Goal: Transaction & Acquisition: Book appointment/travel/reservation

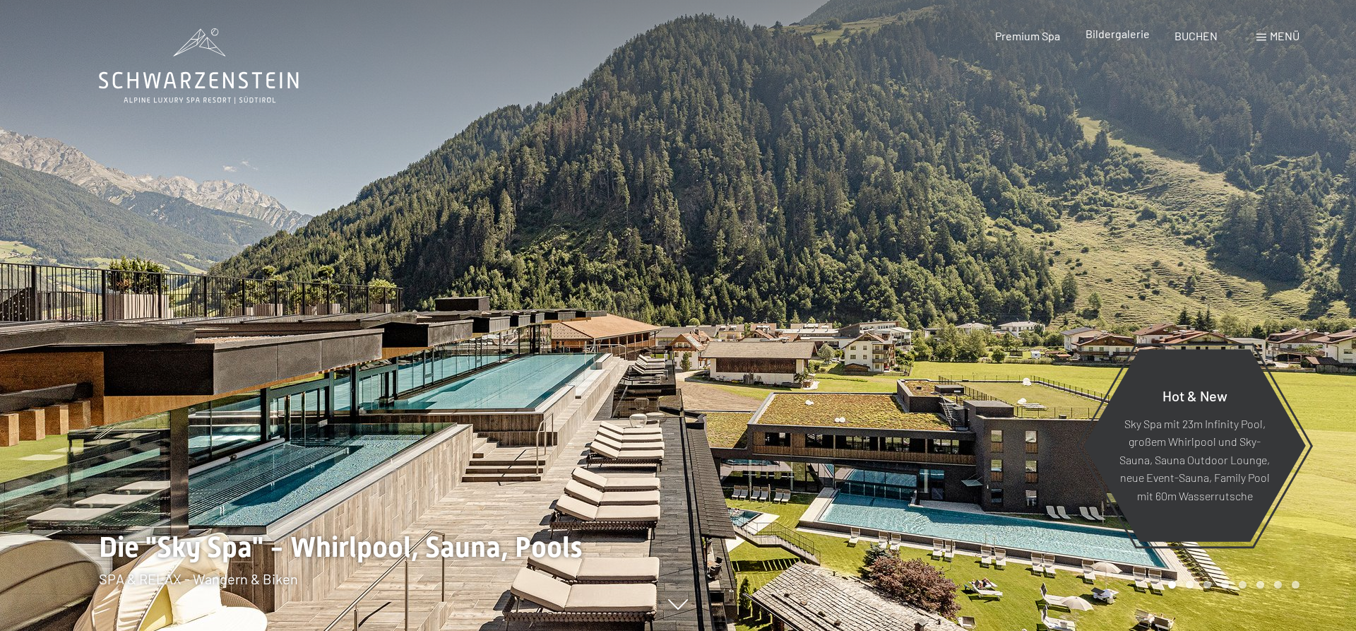
click at [1117, 41] on div "Bildergalerie" at bounding box center [1118, 34] width 64 height 16
click at [1130, 30] on span "Bildergalerie" at bounding box center [1118, 33] width 64 height 13
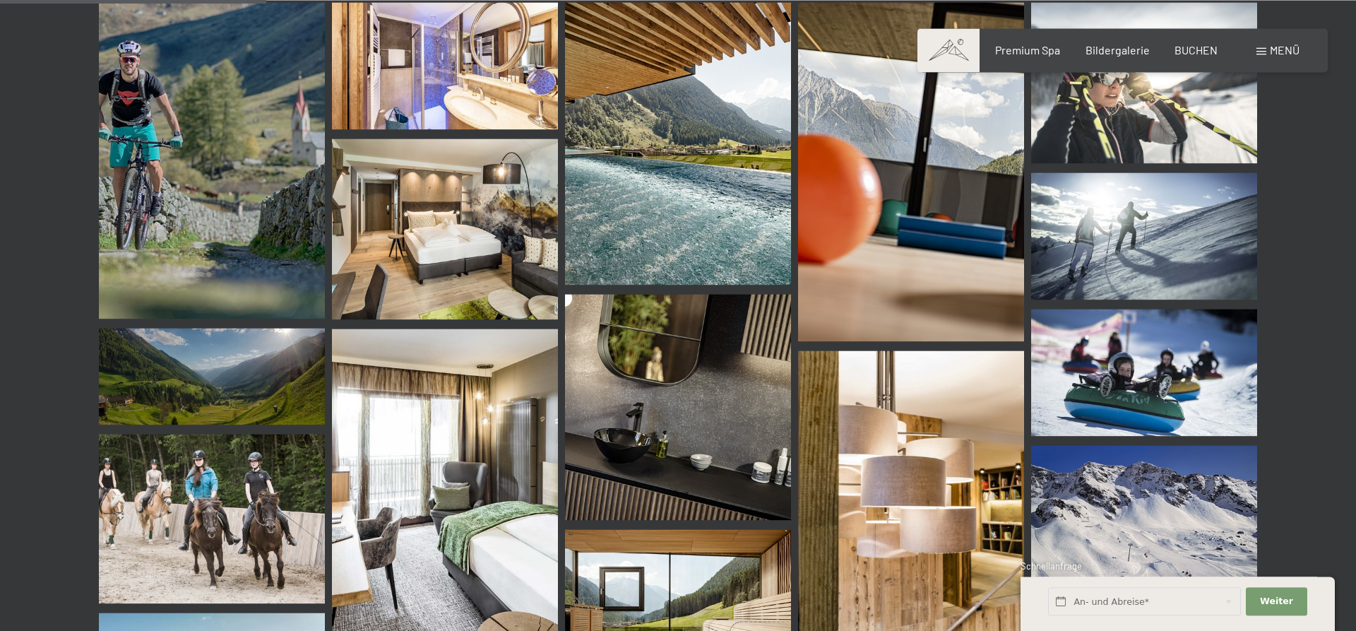
scroll to position [3891, 0]
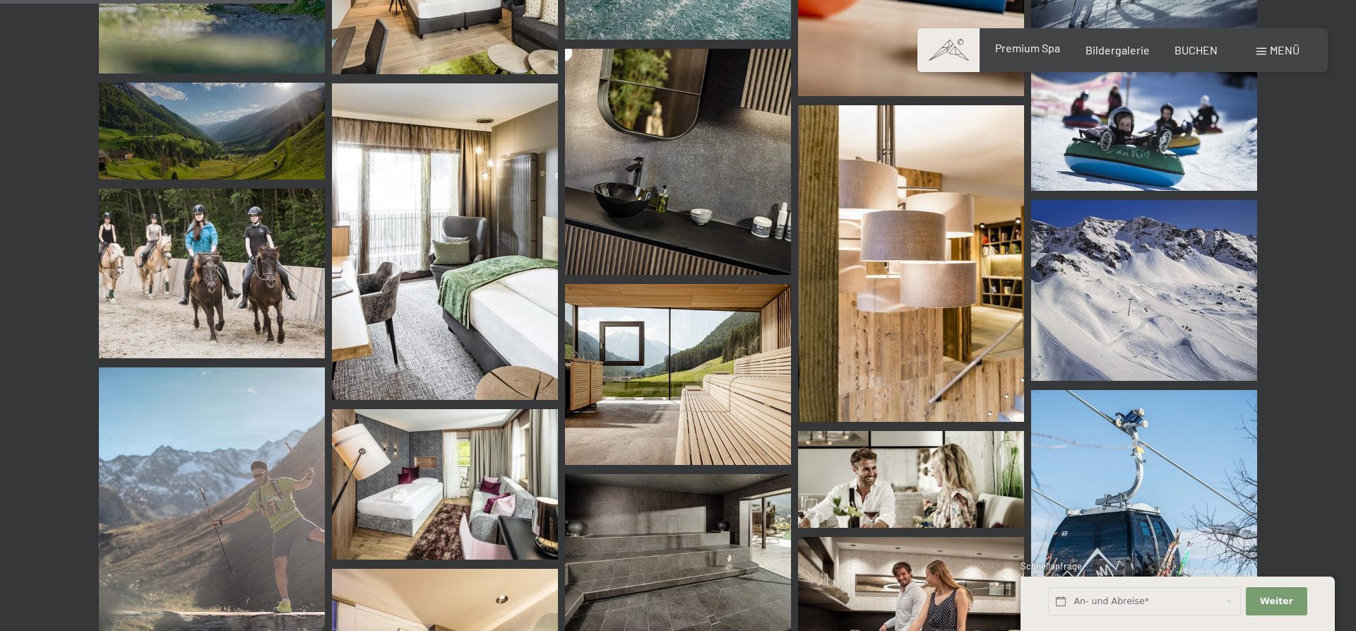
click at [1042, 52] on span "Premium Spa" at bounding box center [1027, 47] width 65 height 13
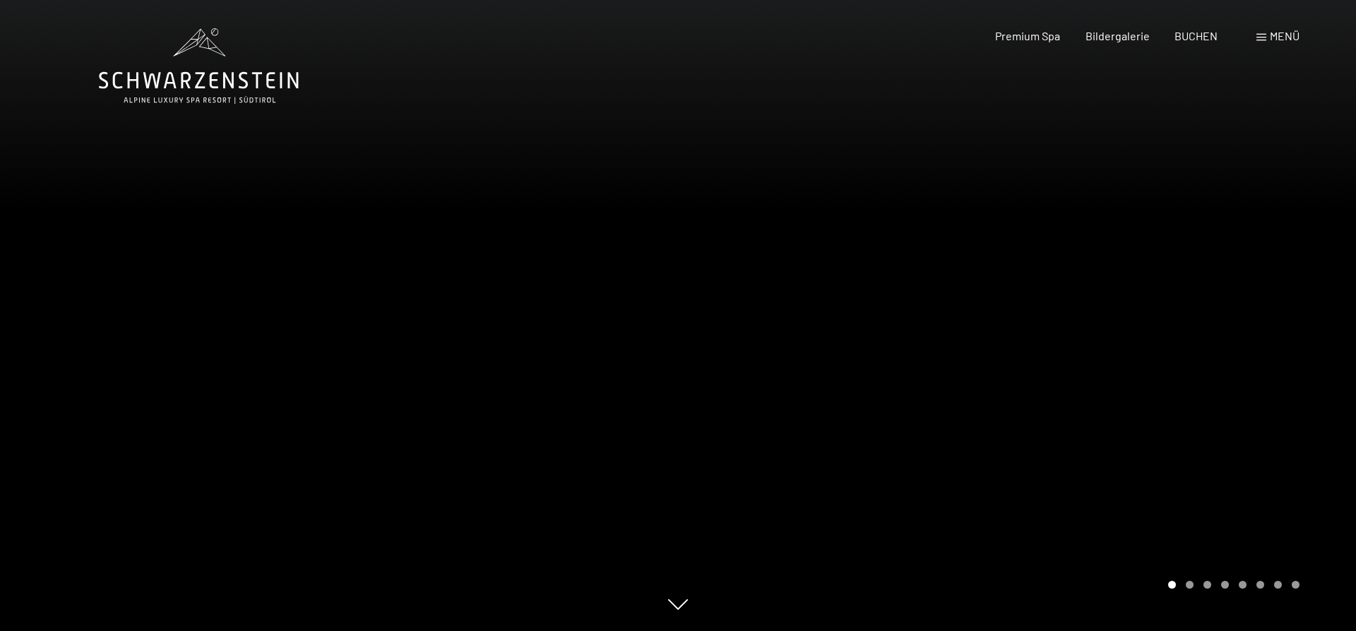
click at [1268, 40] on div "Menü" at bounding box center [1278, 36] width 43 height 16
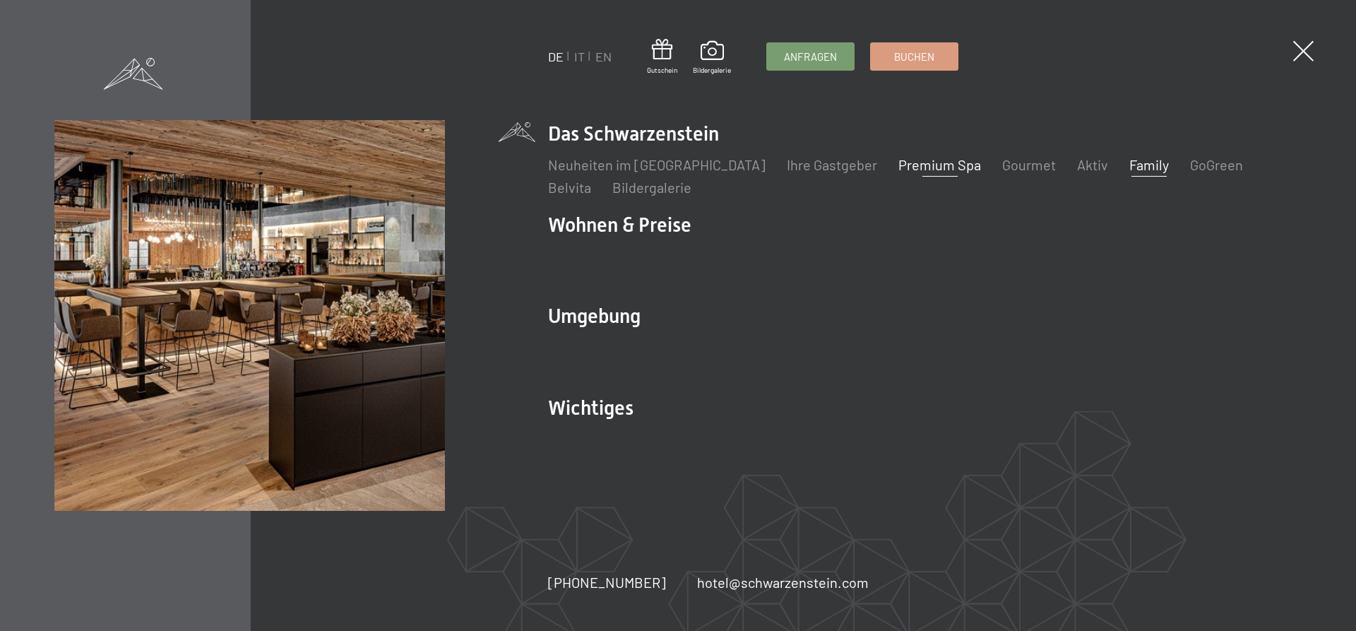
click at [1130, 168] on link "Family" at bounding box center [1150, 164] width 40 height 17
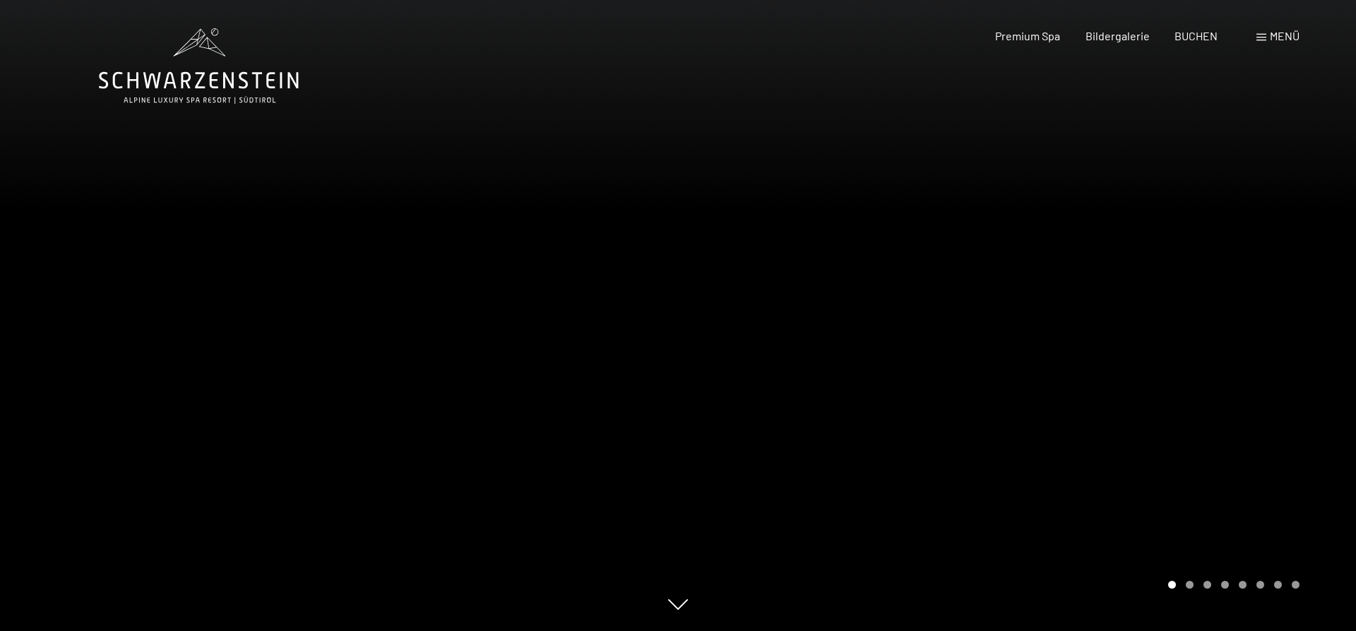
click at [1278, 32] on span "Menü" at bounding box center [1285, 35] width 30 height 13
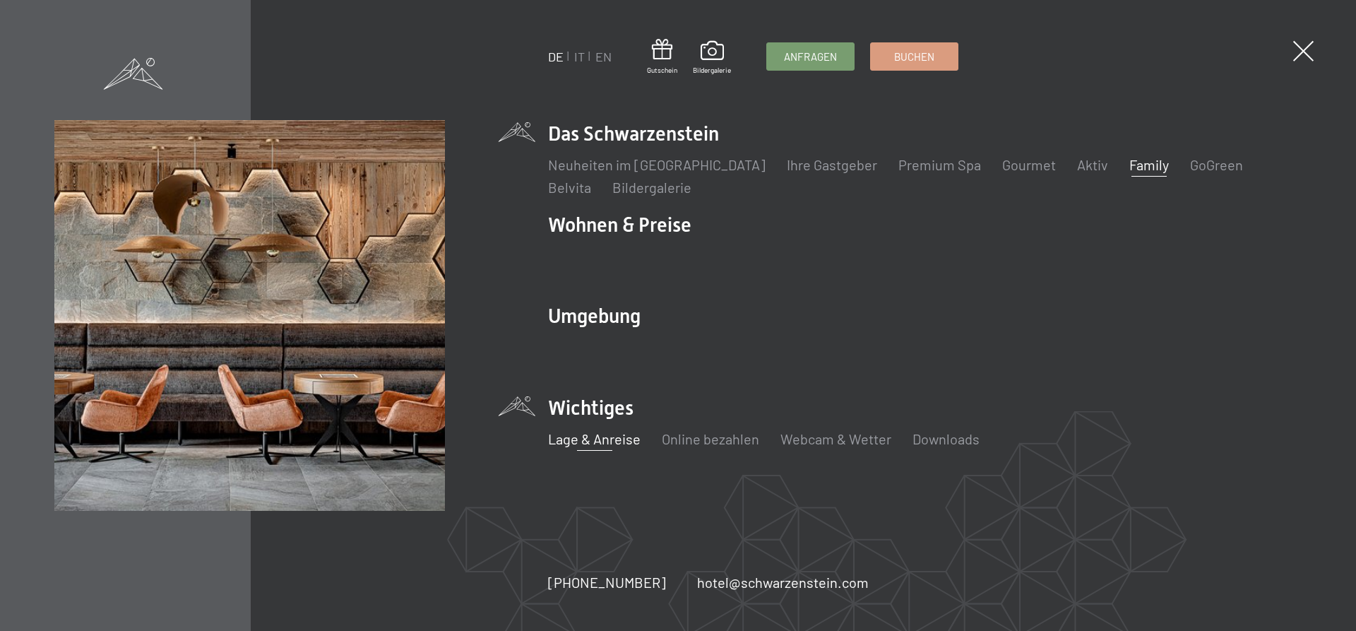
click at [584, 445] on link "Lage & Anreise" at bounding box center [594, 438] width 93 height 17
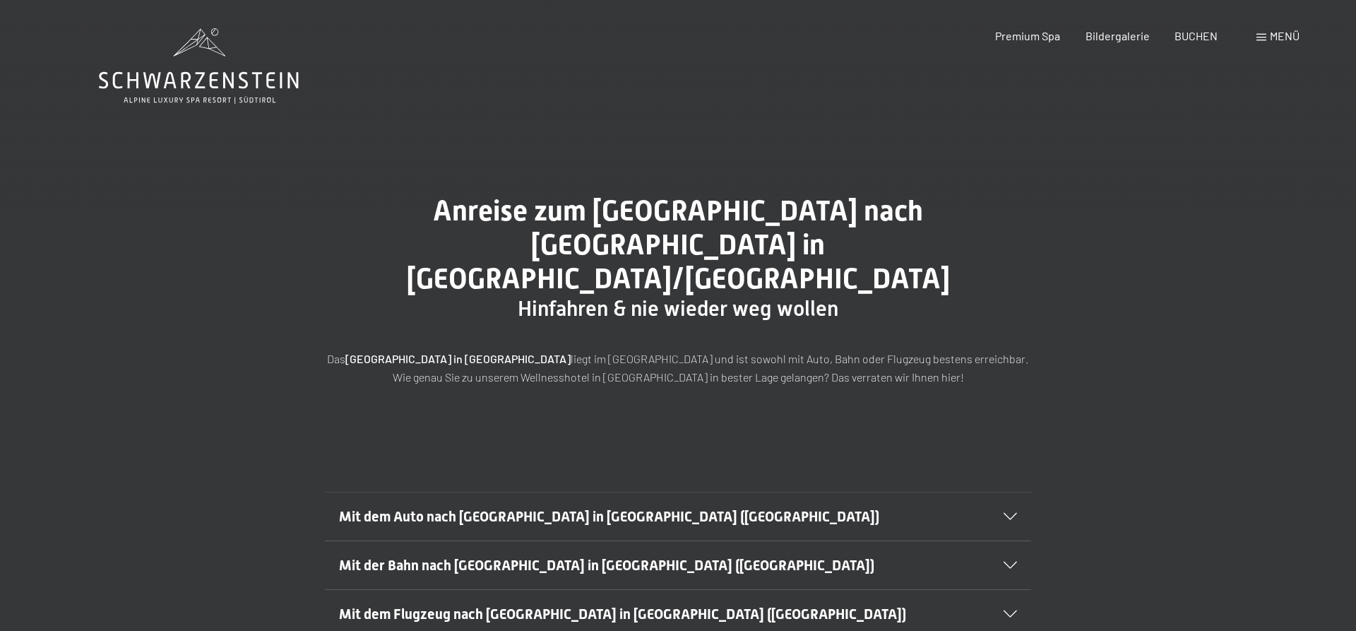
click at [1276, 30] on span "Menü" at bounding box center [1285, 35] width 30 height 13
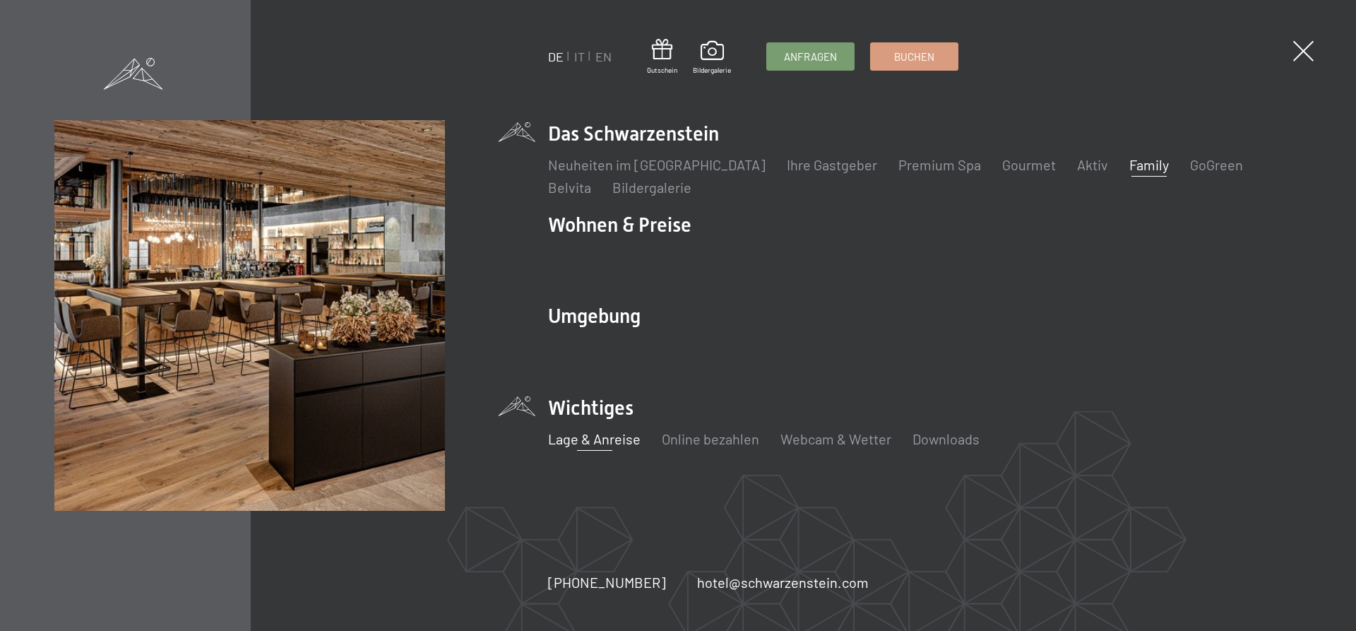
click at [1130, 164] on link "Family" at bounding box center [1150, 164] width 40 height 17
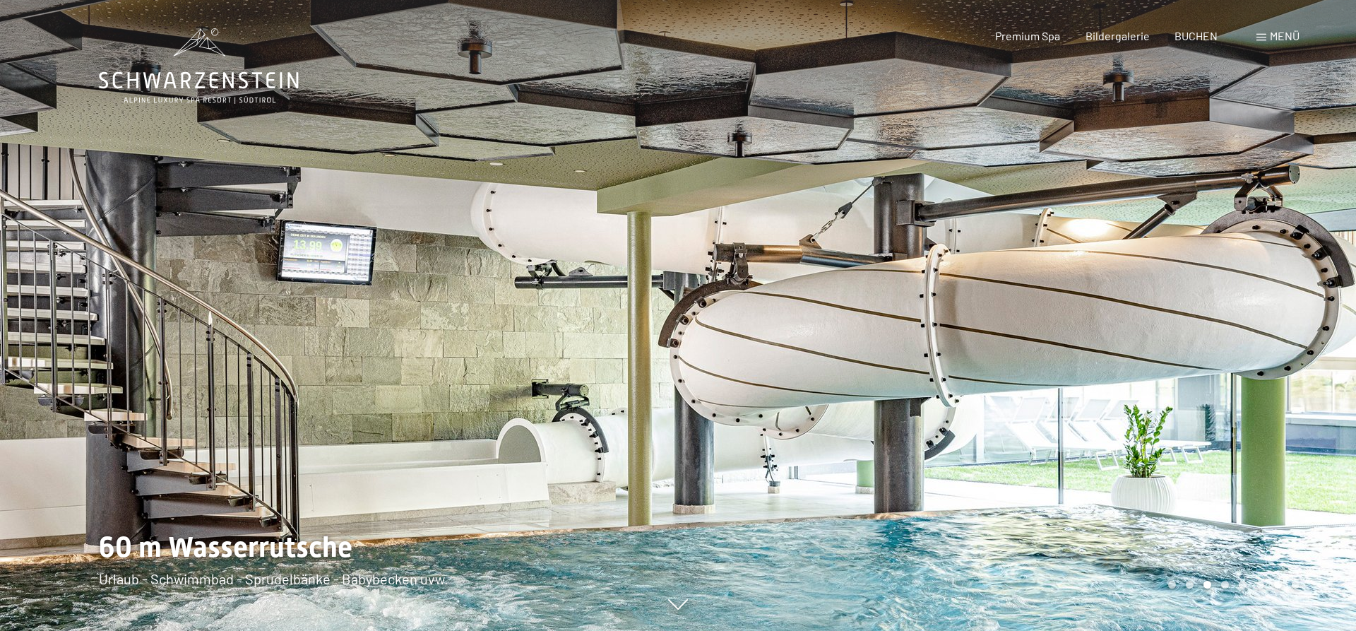
click at [213, 73] on icon at bounding box center [199, 80] width 200 height 17
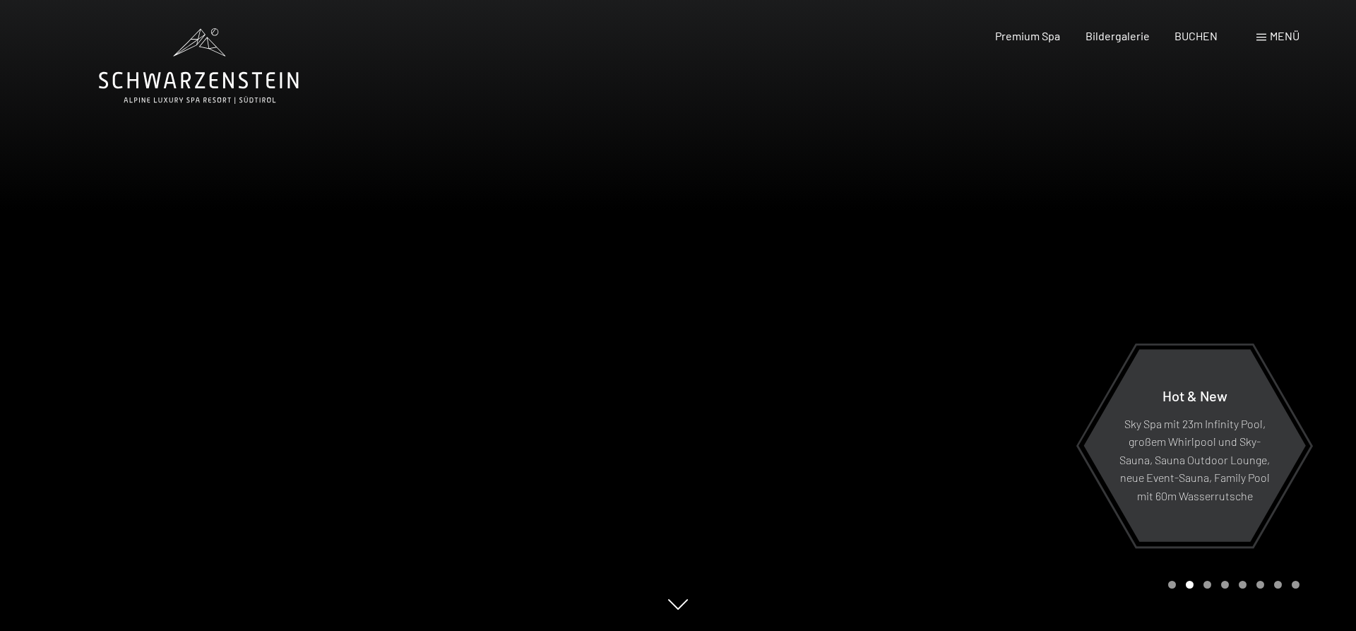
click at [1260, 37] on span at bounding box center [1262, 37] width 10 height 7
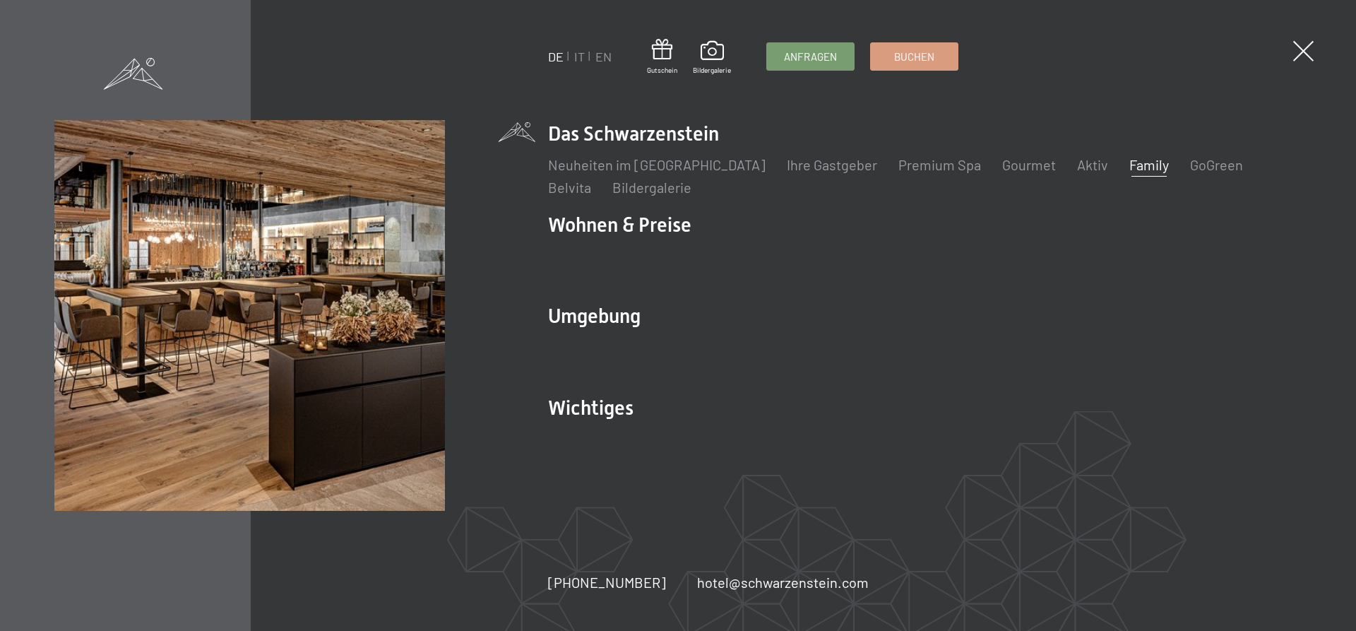
click at [1130, 162] on link "Family" at bounding box center [1150, 164] width 40 height 17
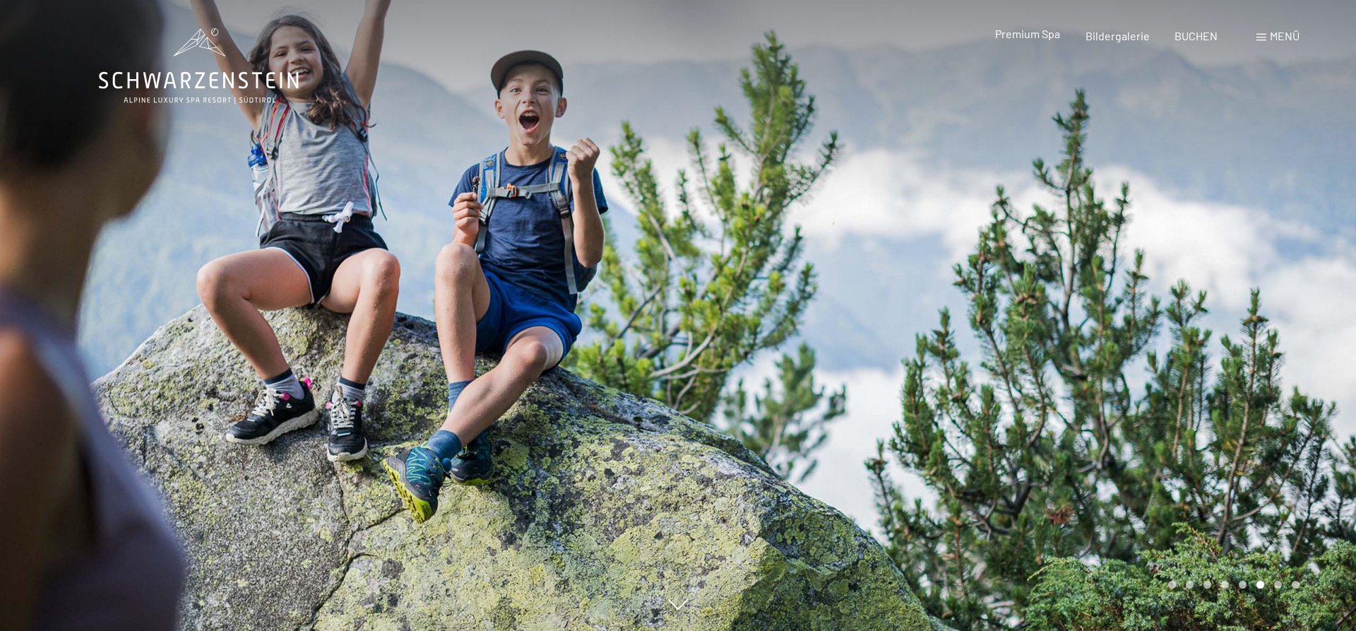
click at [1012, 36] on span "Premium Spa" at bounding box center [1027, 33] width 65 height 13
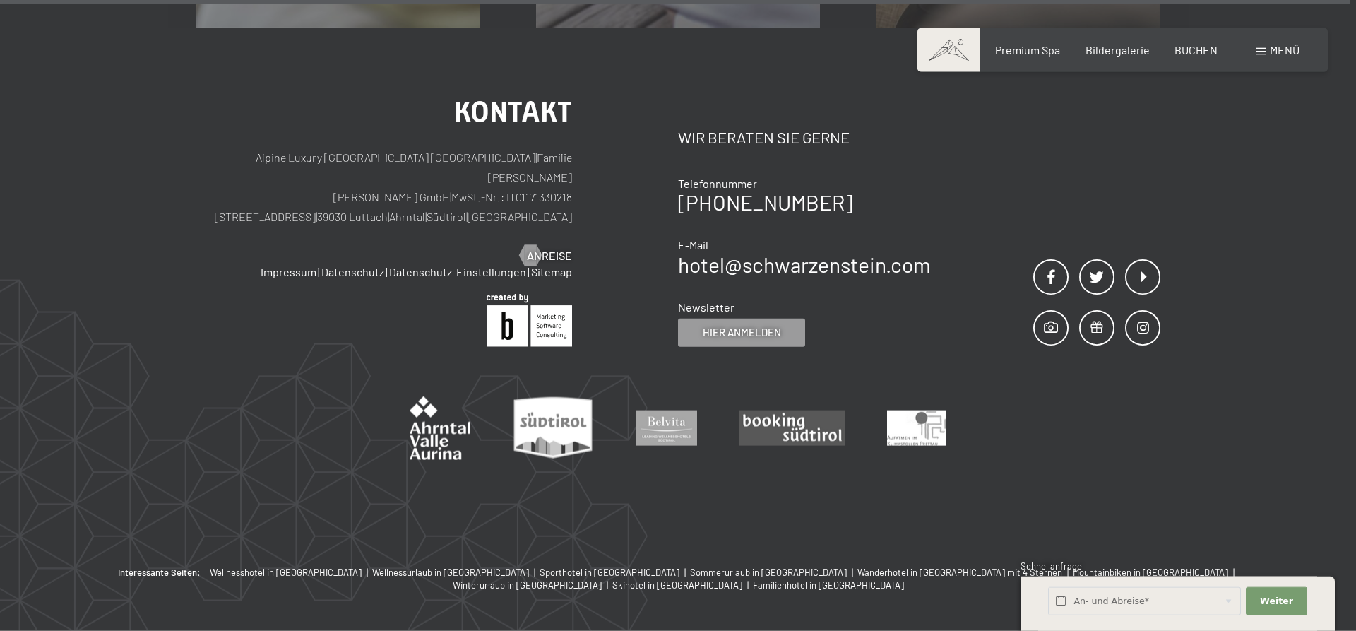
scroll to position [9049, 0]
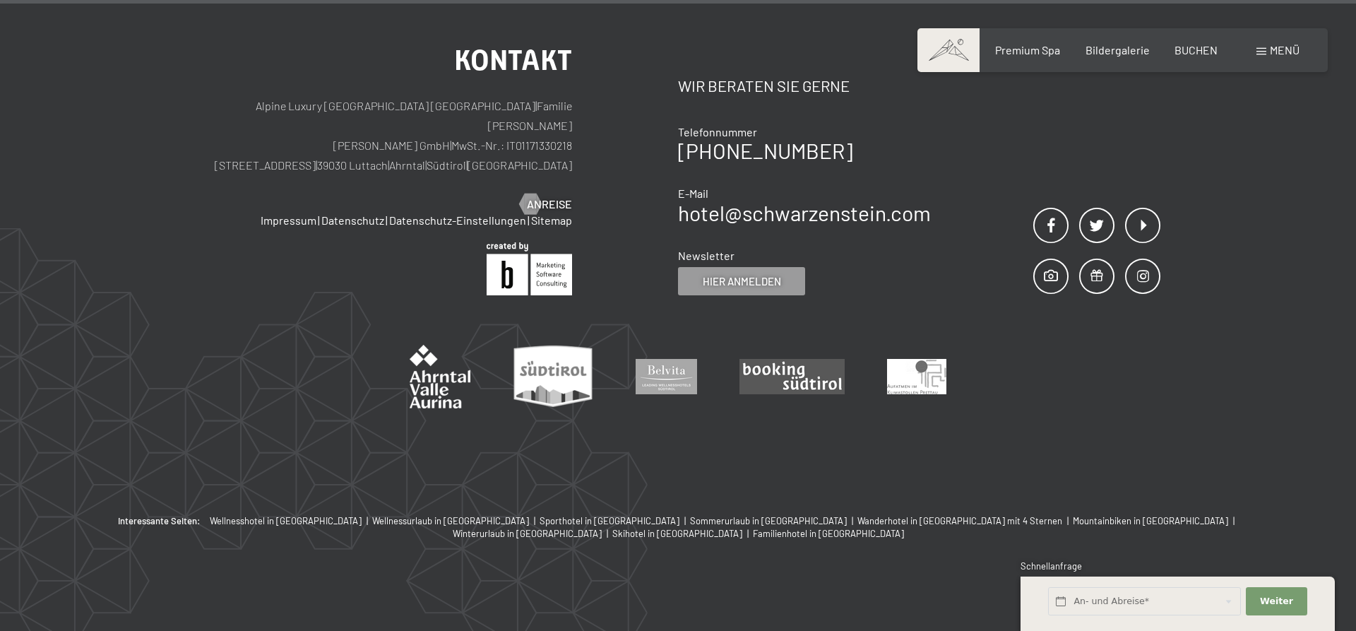
click at [1262, 58] on div "Buchen Anfragen Premium Spa Bildergalerie BUCHEN Menü DE IT EN Gutschein Bilder…" at bounding box center [1123, 50] width 354 height 16
click at [1262, 54] on span at bounding box center [1262, 51] width 10 height 7
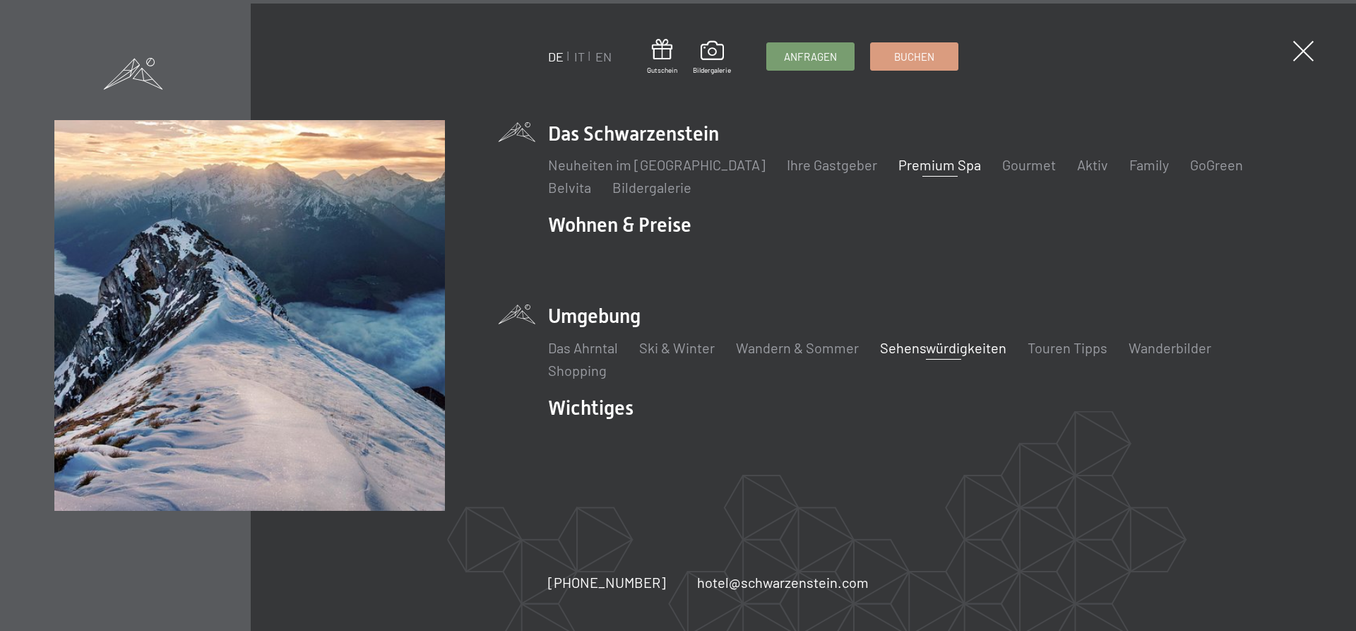
click at [889, 348] on link "Sehenswürdigkeiten" at bounding box center [943, 347] width 126 height 17
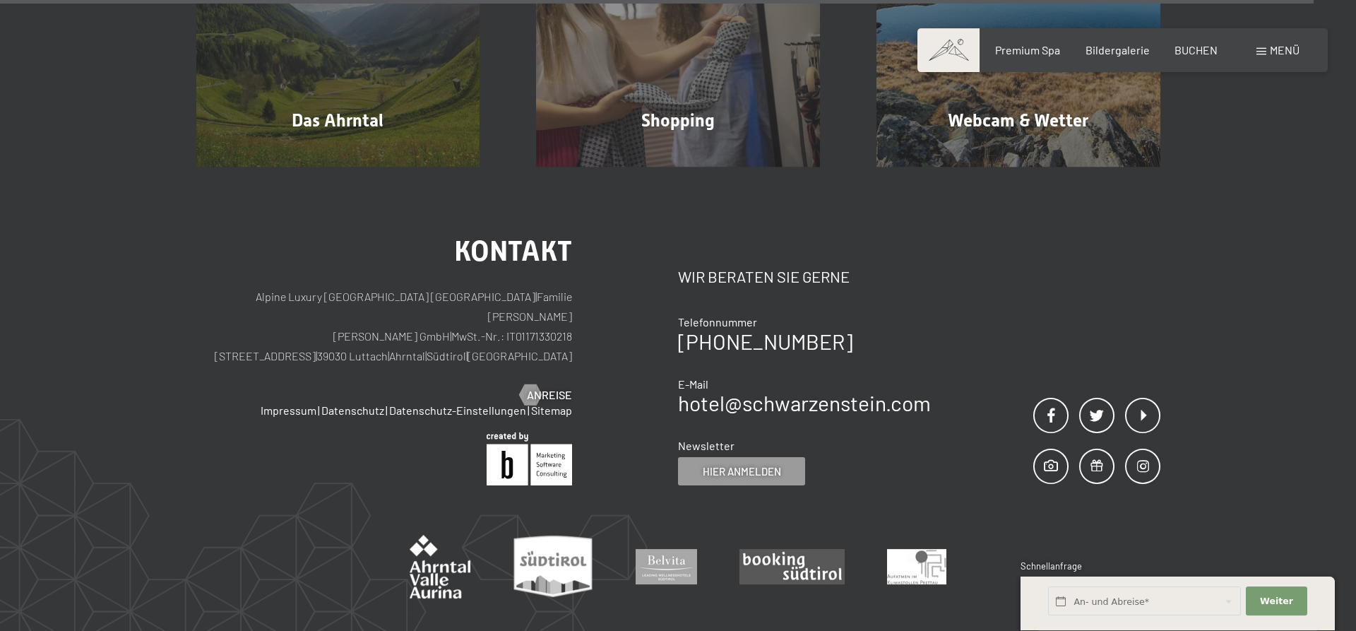
scroll to position [3603, 0]
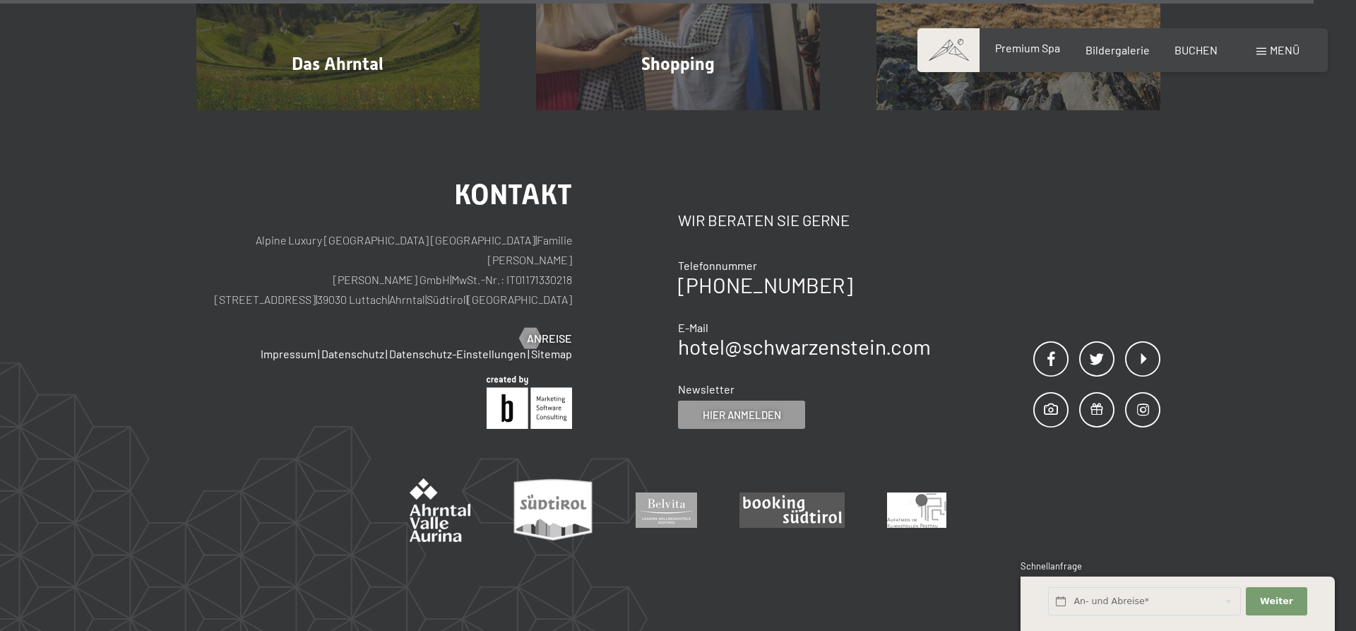
click at [1034, 45] on span "Premium Spa" at bounding box center [1027, 47] width 65 height 13
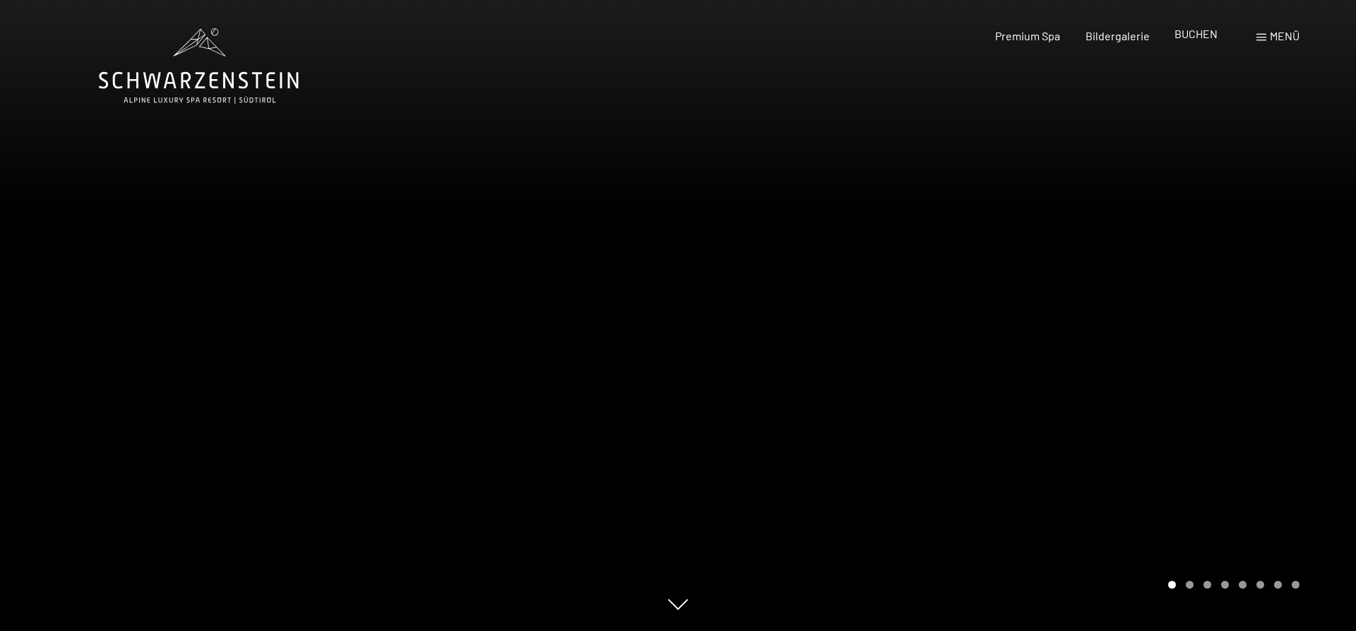
click at [1193, 35] on span "BUCHEN" at bounding box center [1196, 33] width 43 height 13
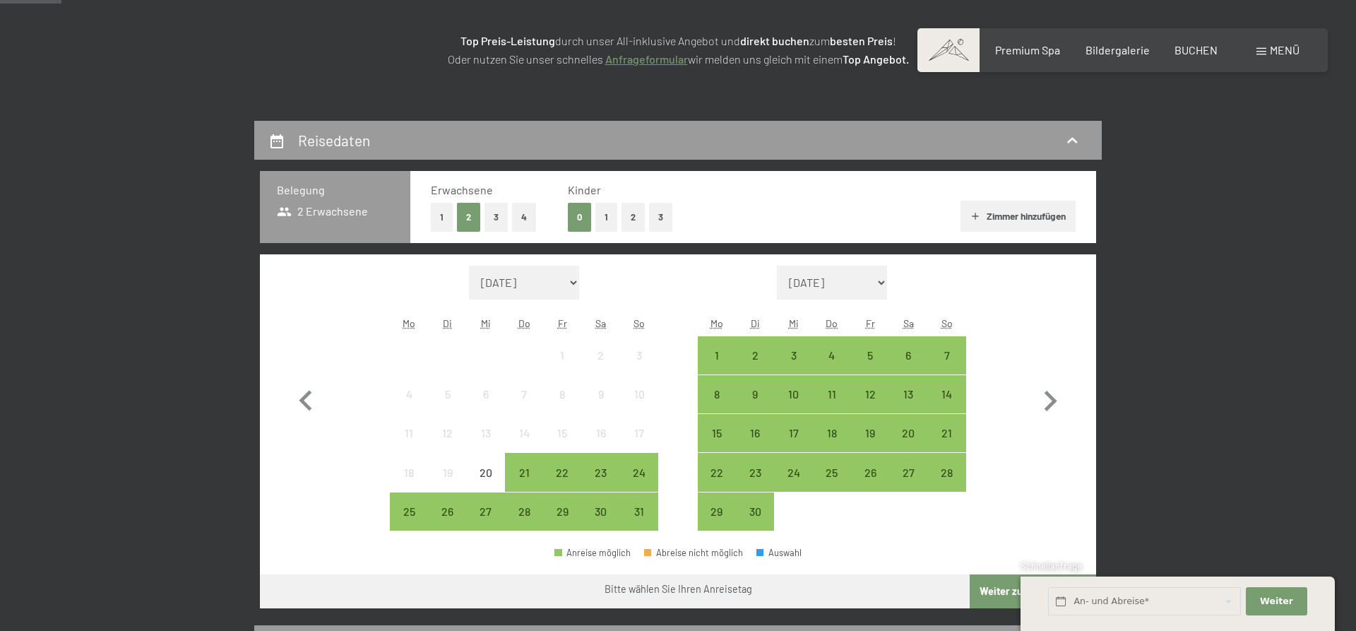
scroll to position [216, 0]
click at [1043, 398] on icon "button" at bounding box center [1050, 401] width 41 height 41
select select "[DATE]"
select select "2025-10-01"
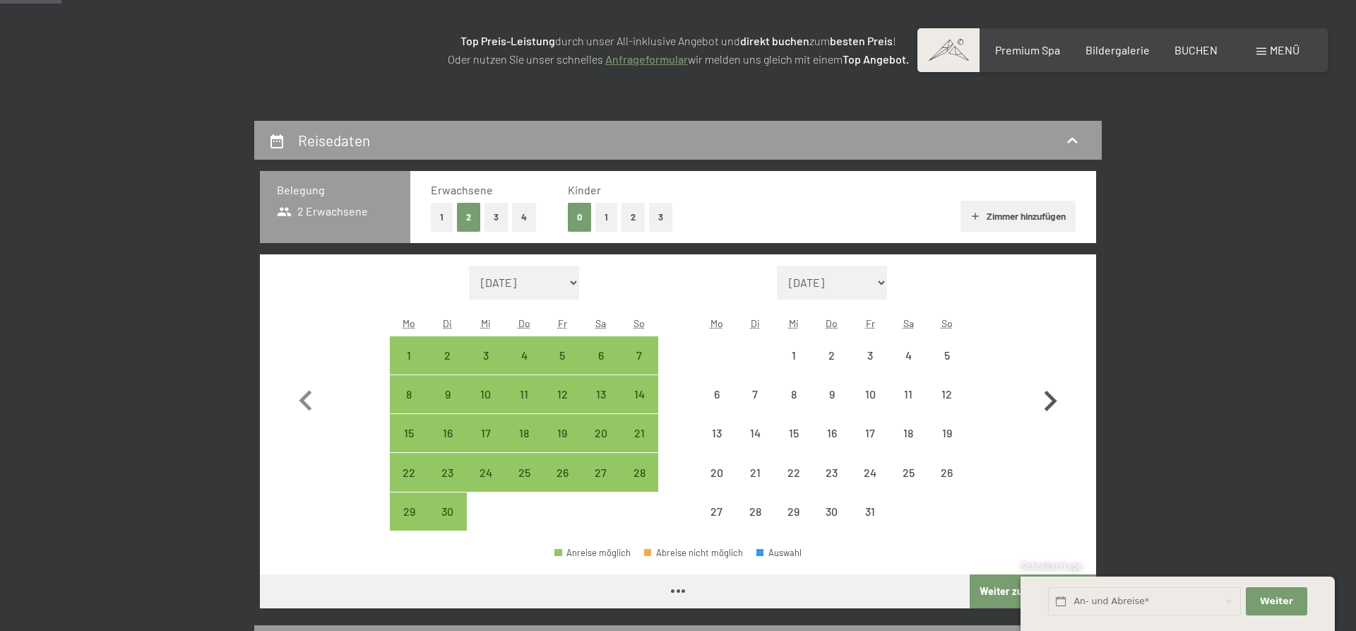
select select "2025-09-01"
select select "2025-10-01"
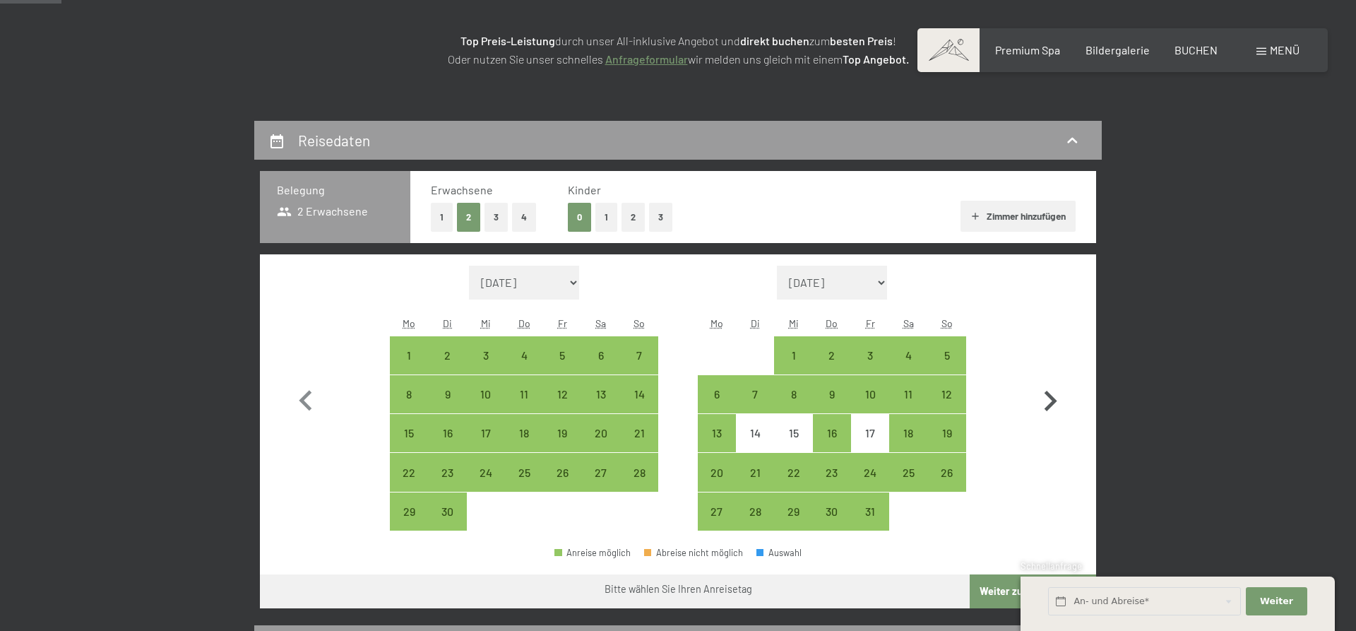
click at [1051, 398] on icon "button" at bounding box center [1051, 401] width 13 height 20
select select "2025-10-01"
select select "2025-11-01"
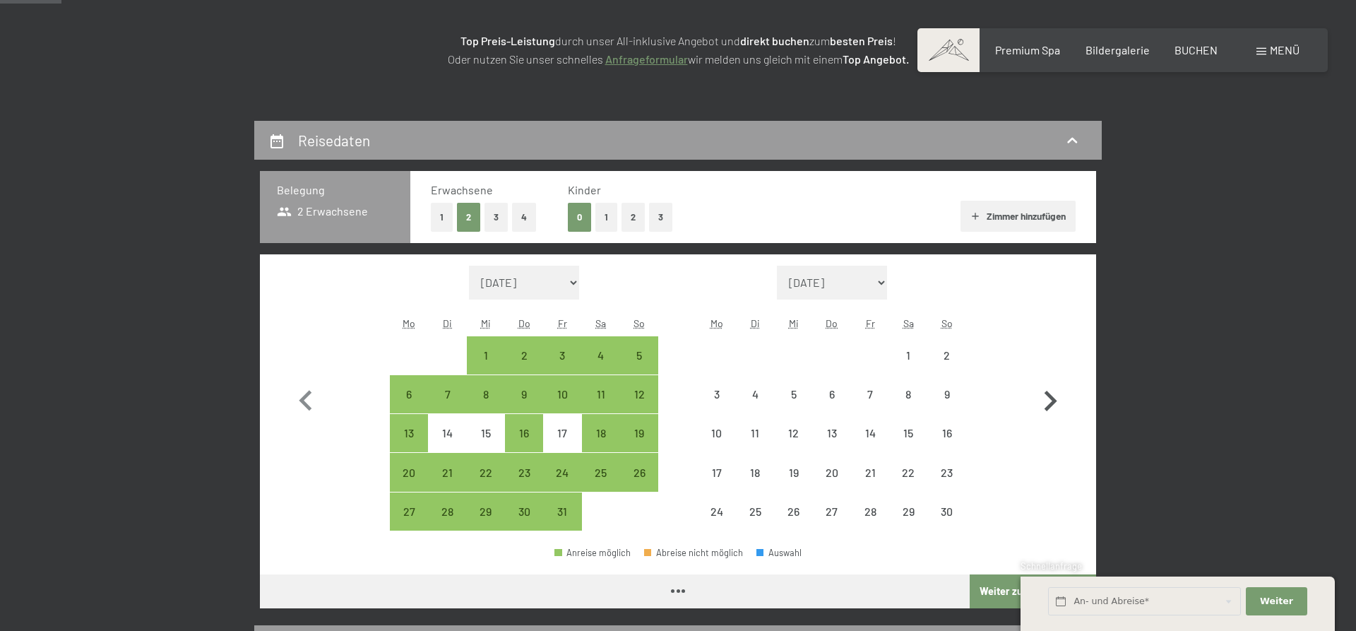
select select "2025-10-01"
select select "2025-11-01"
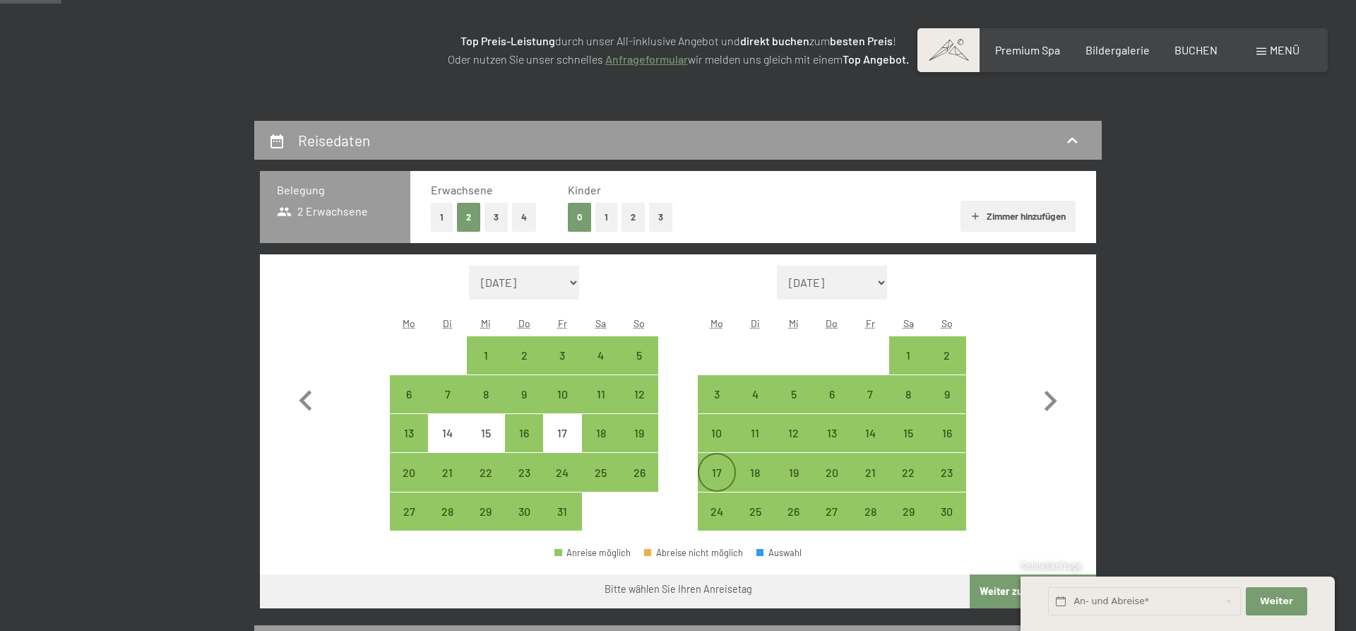
click at [709, 478] on div "17" at bounding box center [716, 484] width 35 height 35
select select "2025-10-01"
select select "2025-11-01"
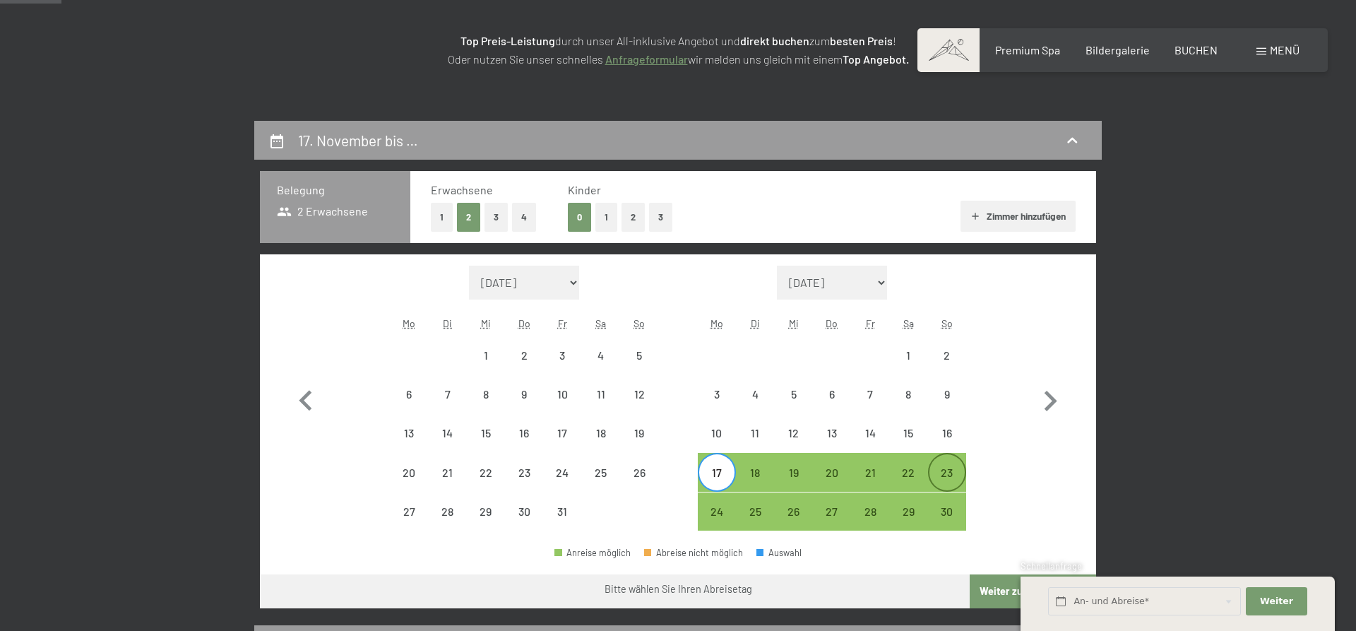
click at [954, 475] on div "23" at bounding box center [947, 484] width 35 height 35
select select "2025-10-01"
select select "2025-11-01"
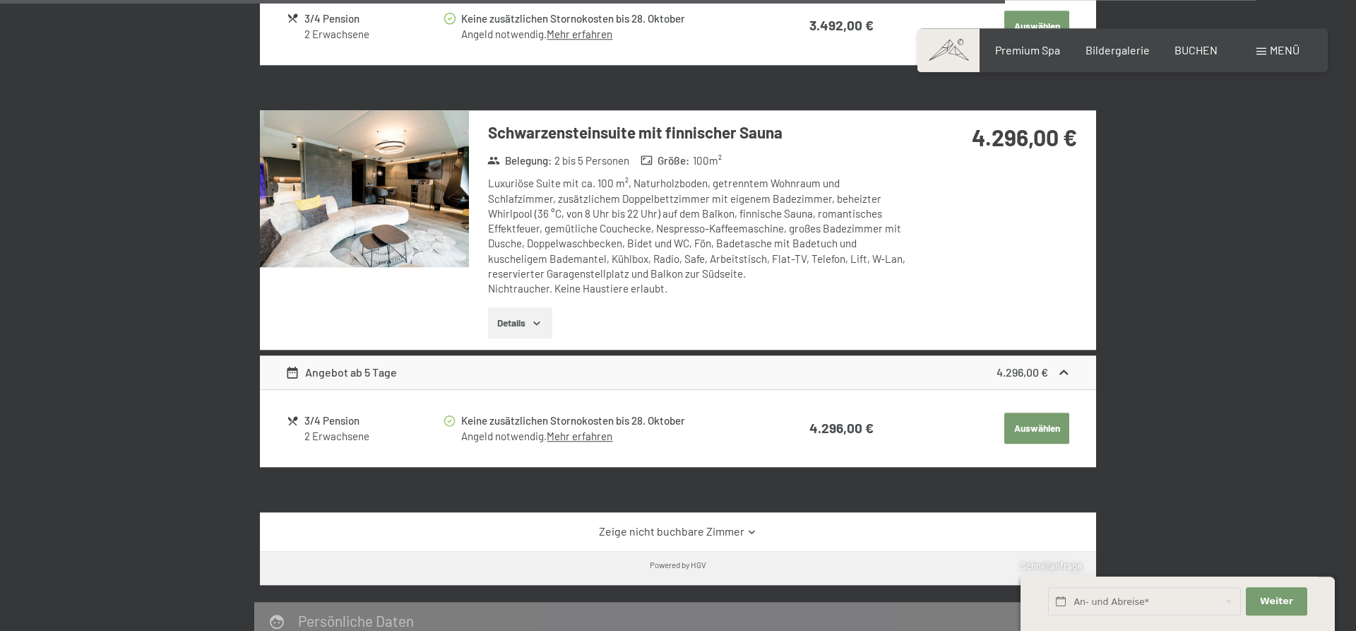
scroll to position [3098, 0]
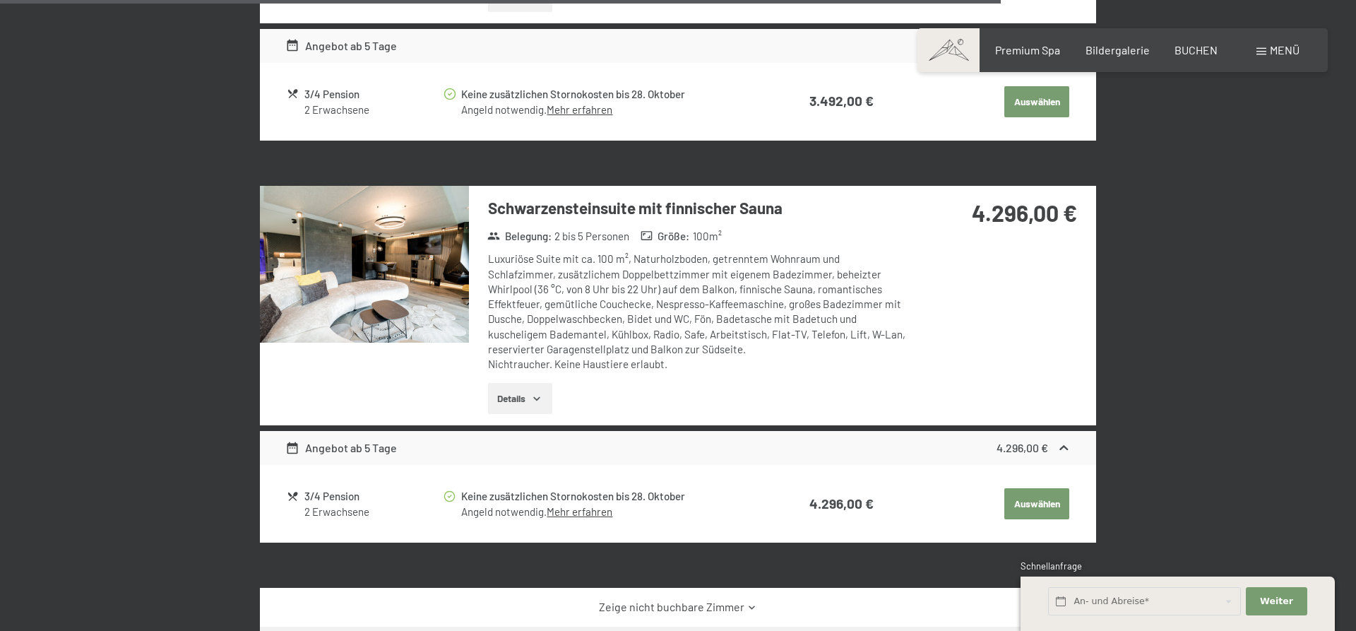
click at [398, 282] on img at bounding box center [364, 264] width 209 height 157
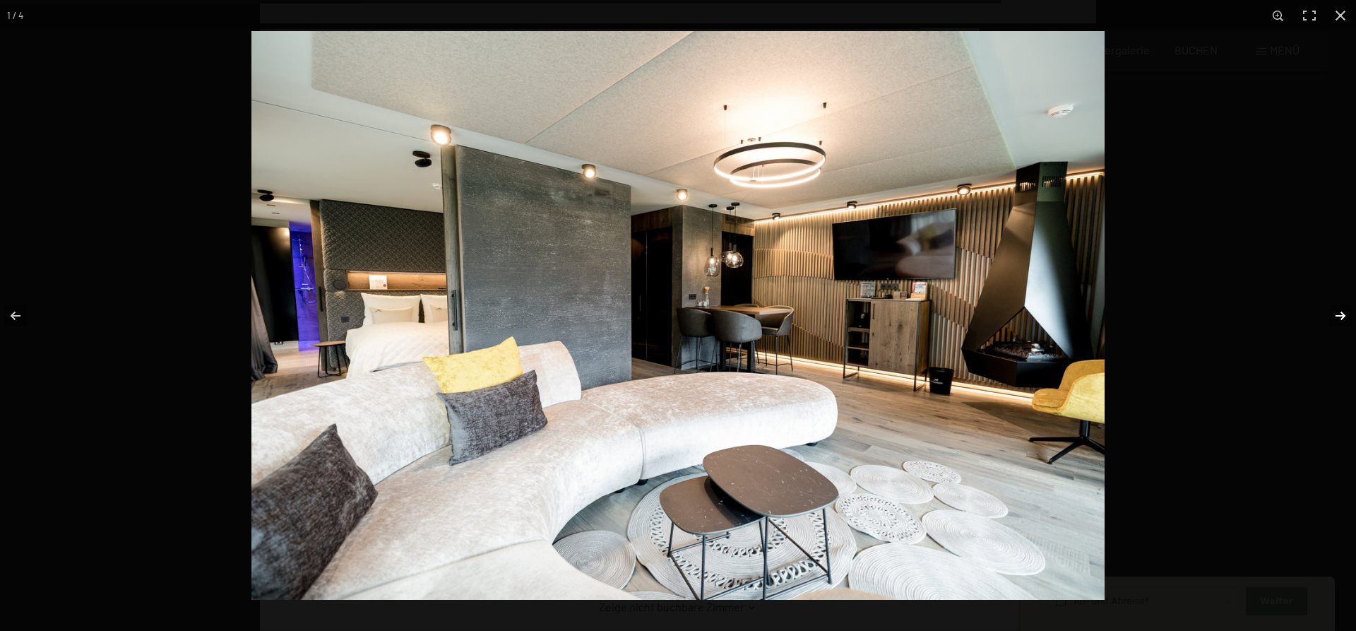
click at [1339, 312] on button "button" at bounding box center [1331, 315] width 49 height 71
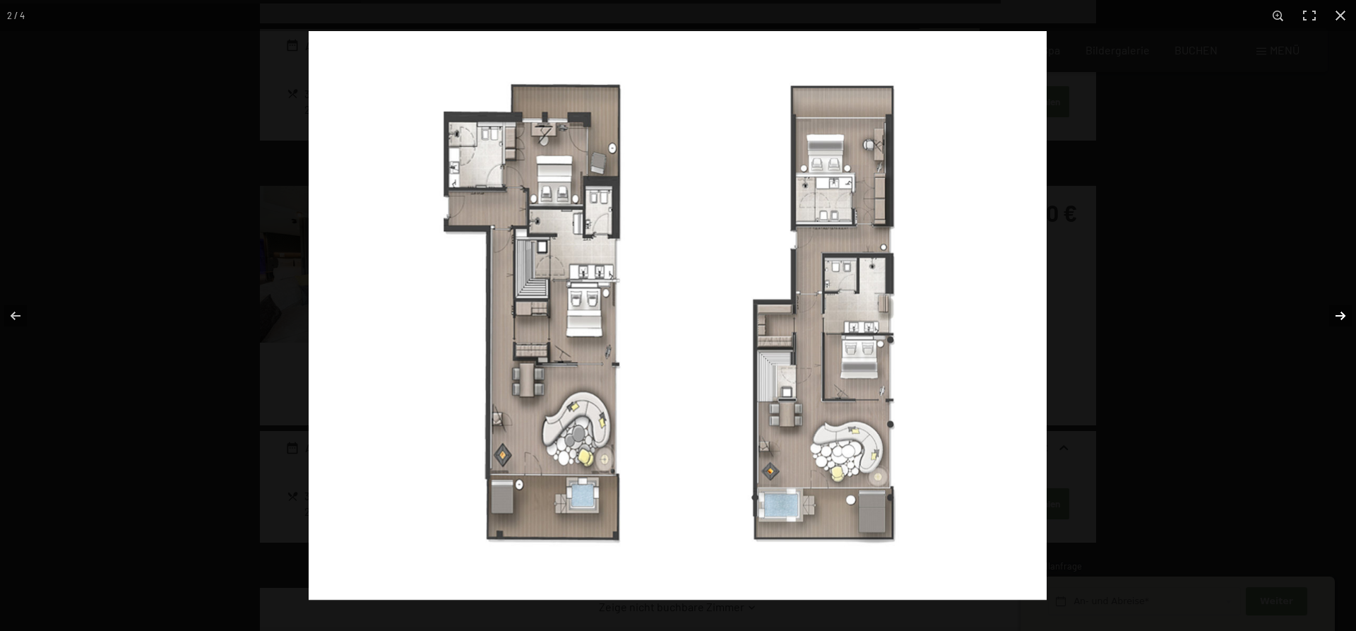
click at [1339, 312] on button "button" at bounding box center [1331, 315] width 49 height 71
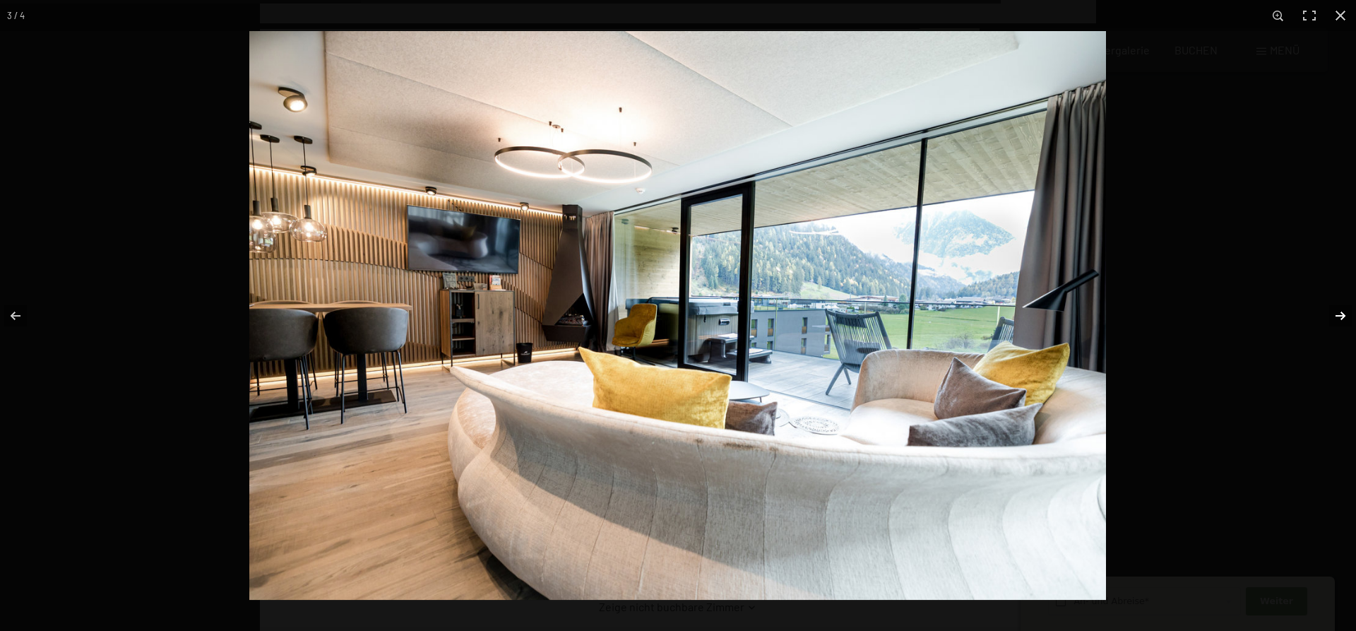
click at [1339, 312] on button "button" at bounding box center [1331, 315] width 49 height 71
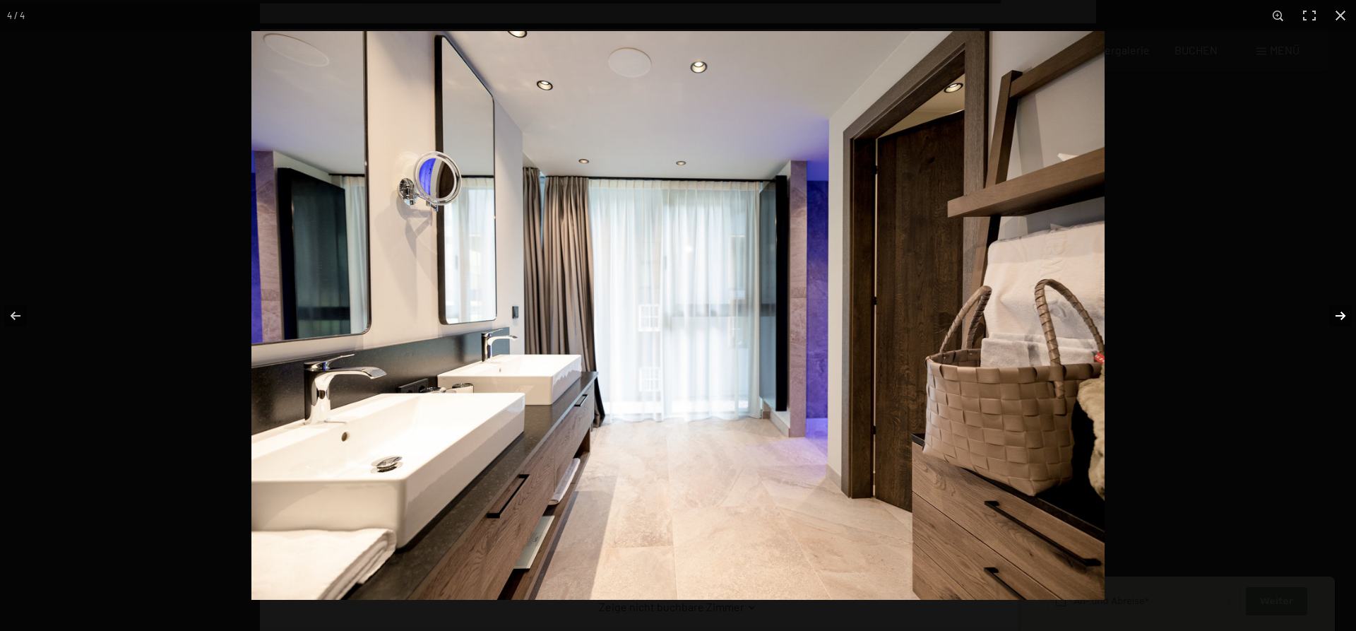
click at [1339, 312] on button "button" at bounding box center [1331, 315] width 49 height 71
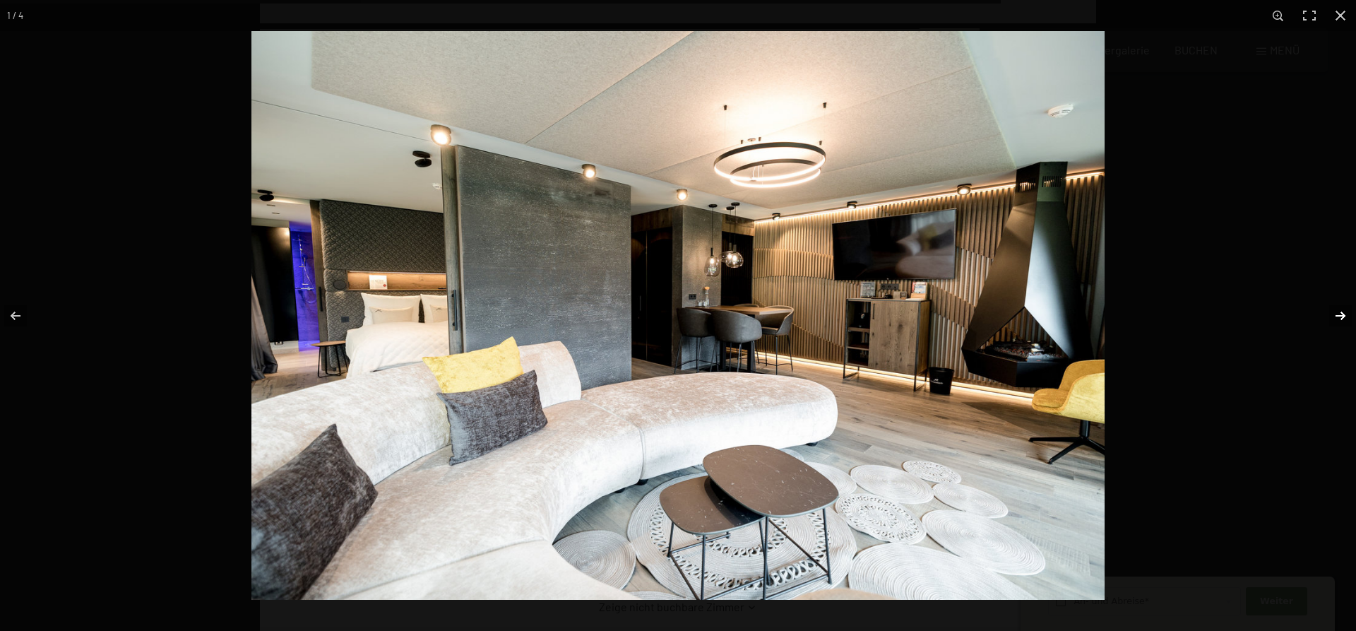
click at [1336, 309] on button "button" at bounding box center [1331, 315] width 49 height 71
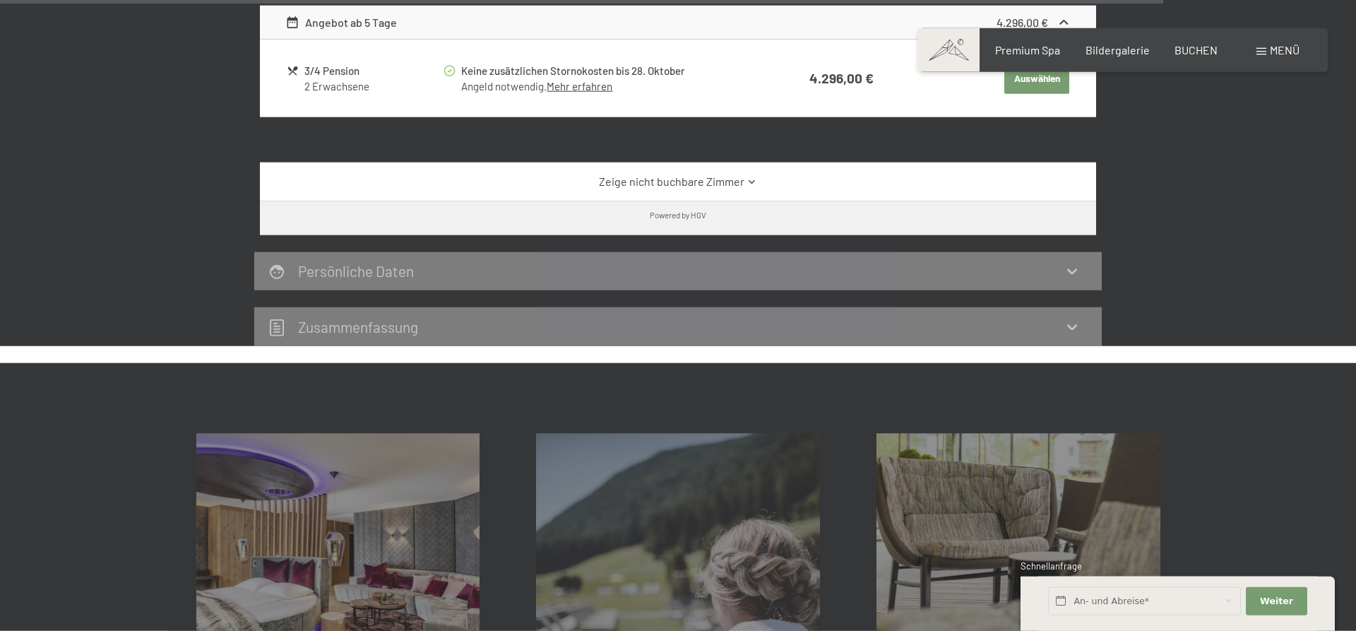
scroll to position [3603, 0]
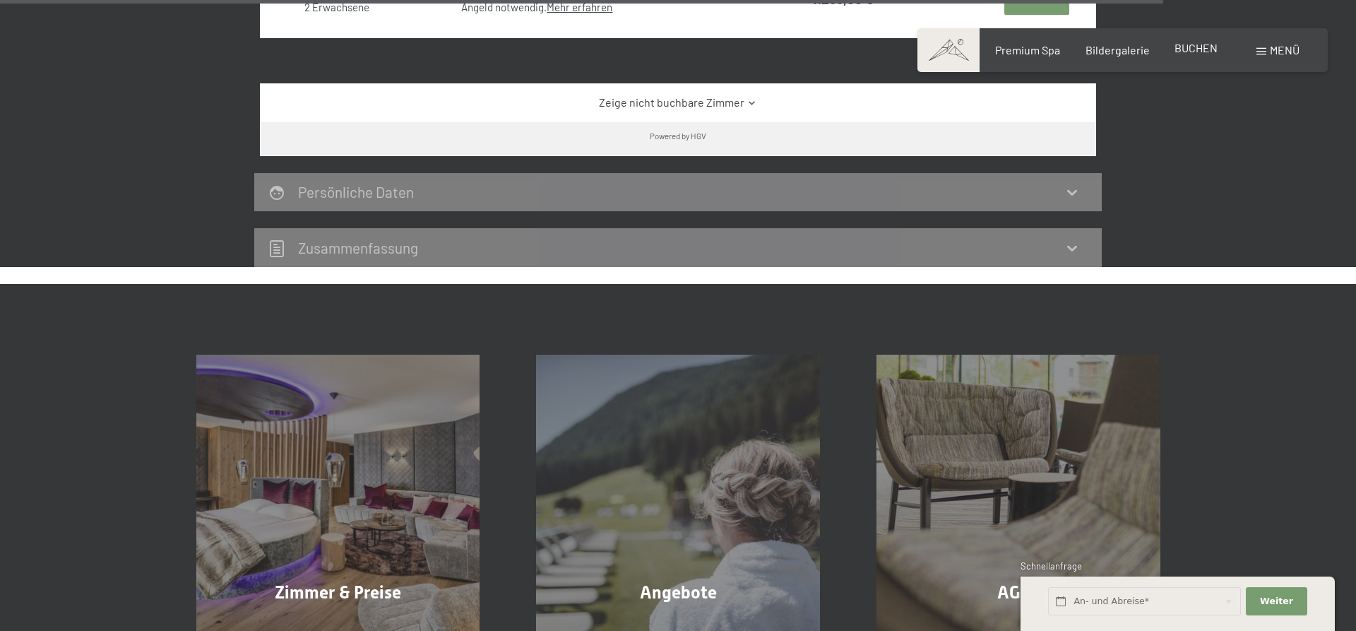
click at [1191, 57] on div "Premium Spa Bildergalerie BUCHEN" at bounding box center [1094, 50] width 297 height 16
click at [1191, 52] on span "BUCHEN" at bounding box center [1196, 47] width 43 height 13
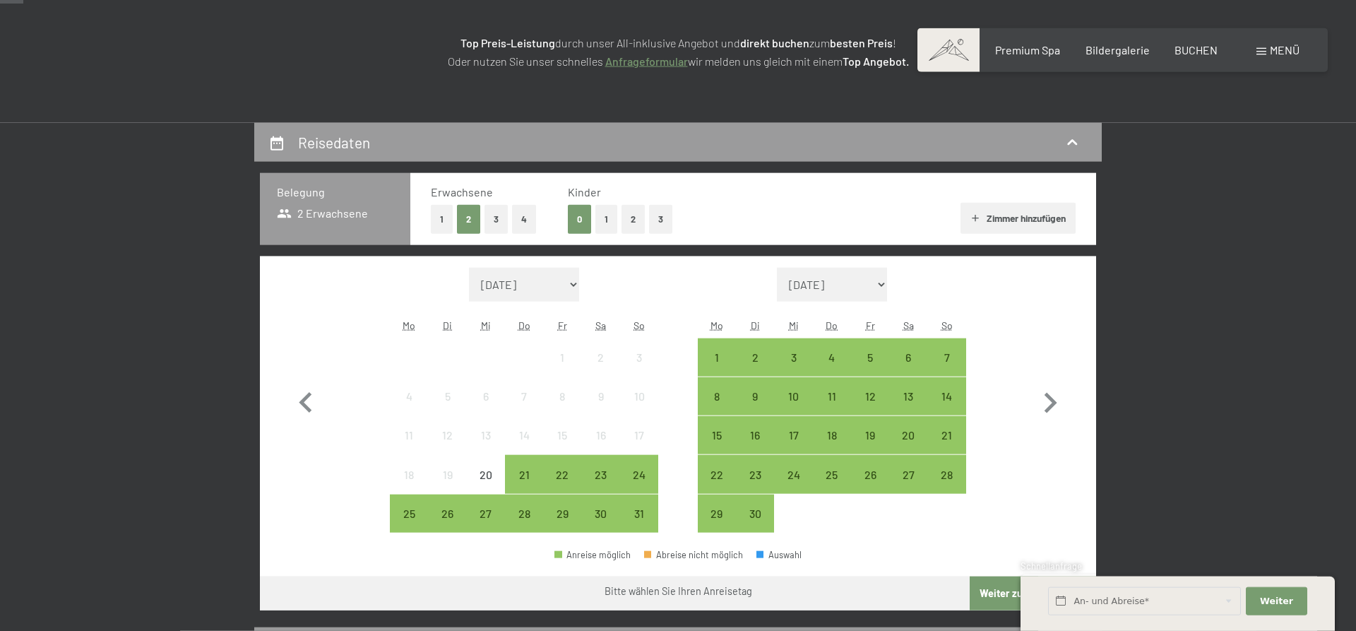
scroll to position [216, 0]
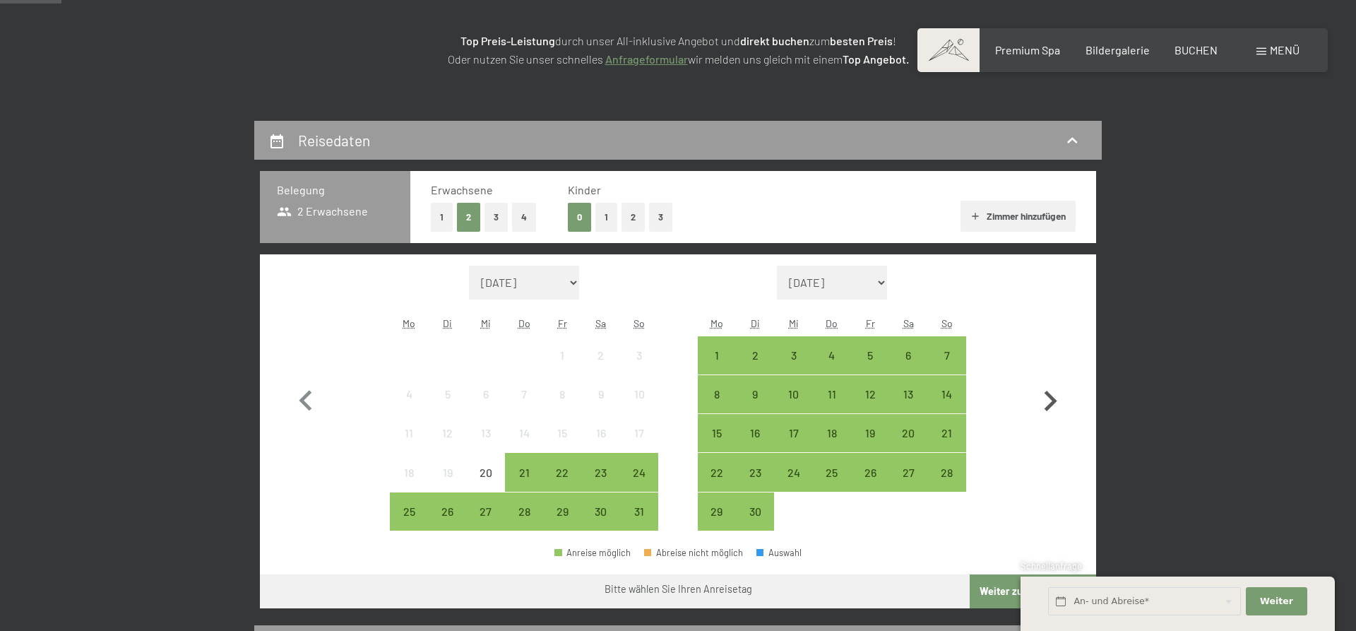
click at [1048, 398] on icon "button" at bounding box center [1050, 401] width 41 height 41
select select "2025-09-01"
select select "2025-10-01"
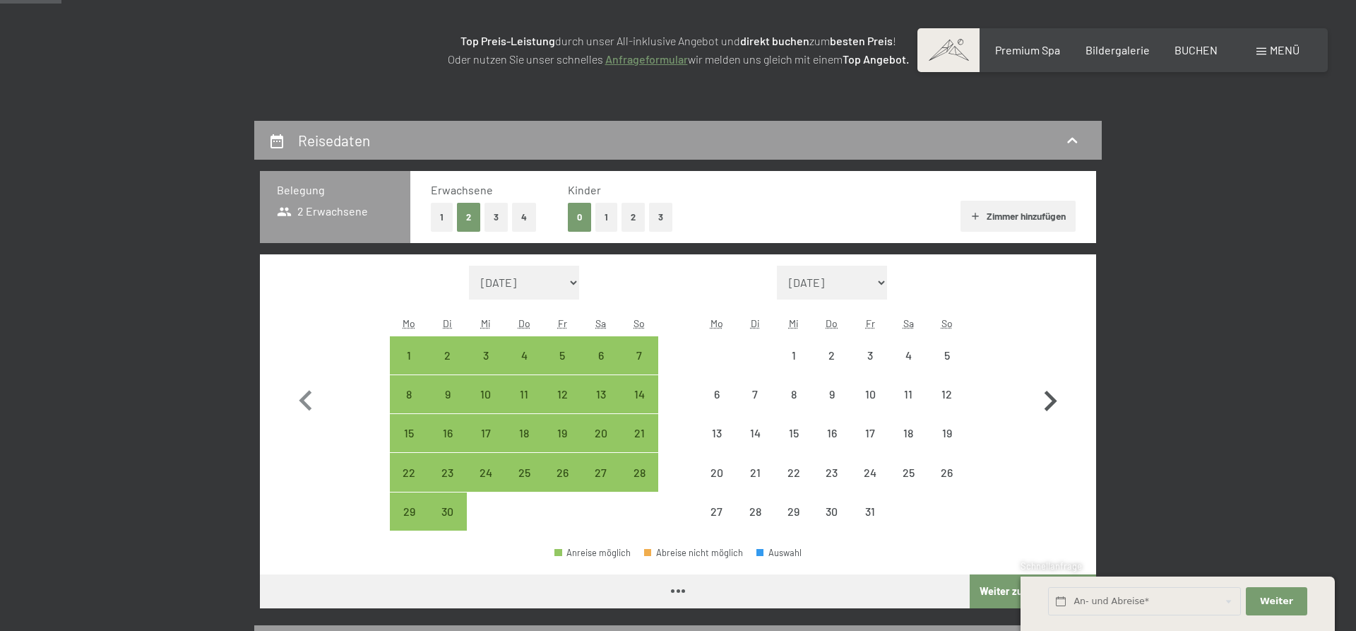
click at [1048, 398] on icon "button" at bounding box center [1050, 401] width 41 height 41
select select "2025-10-01"
select select "2025-11-01"
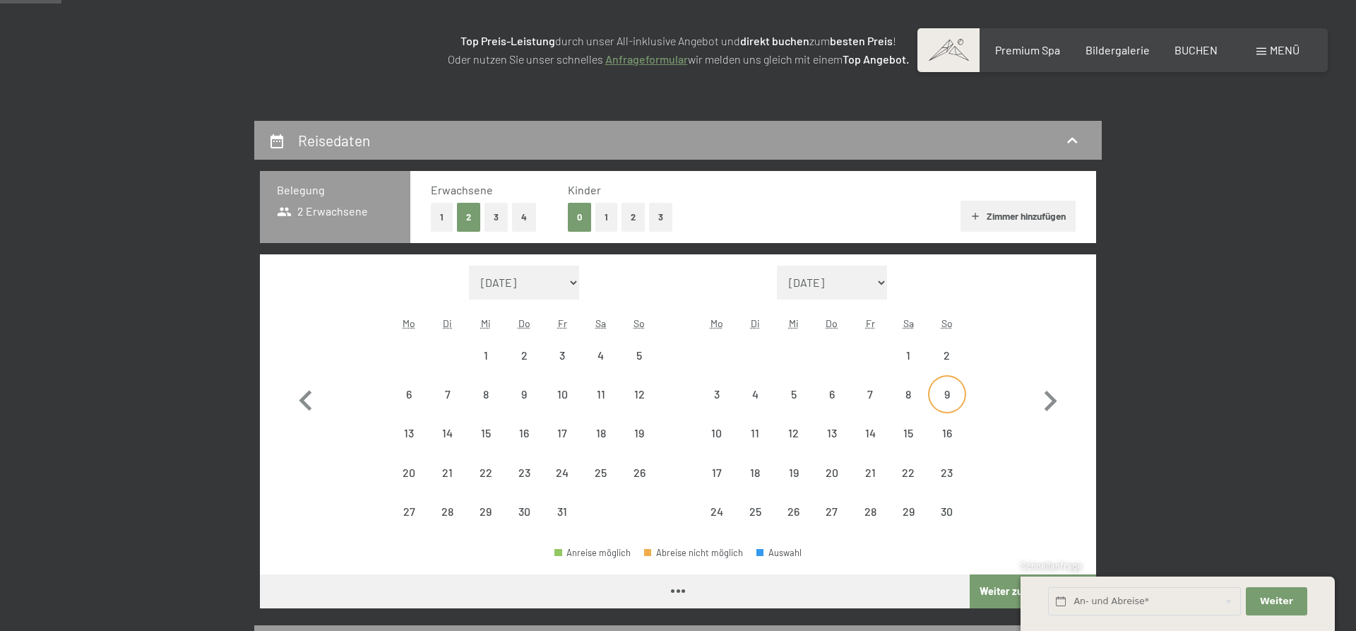
select select "2025-10-01"
select select "2025-11-01"
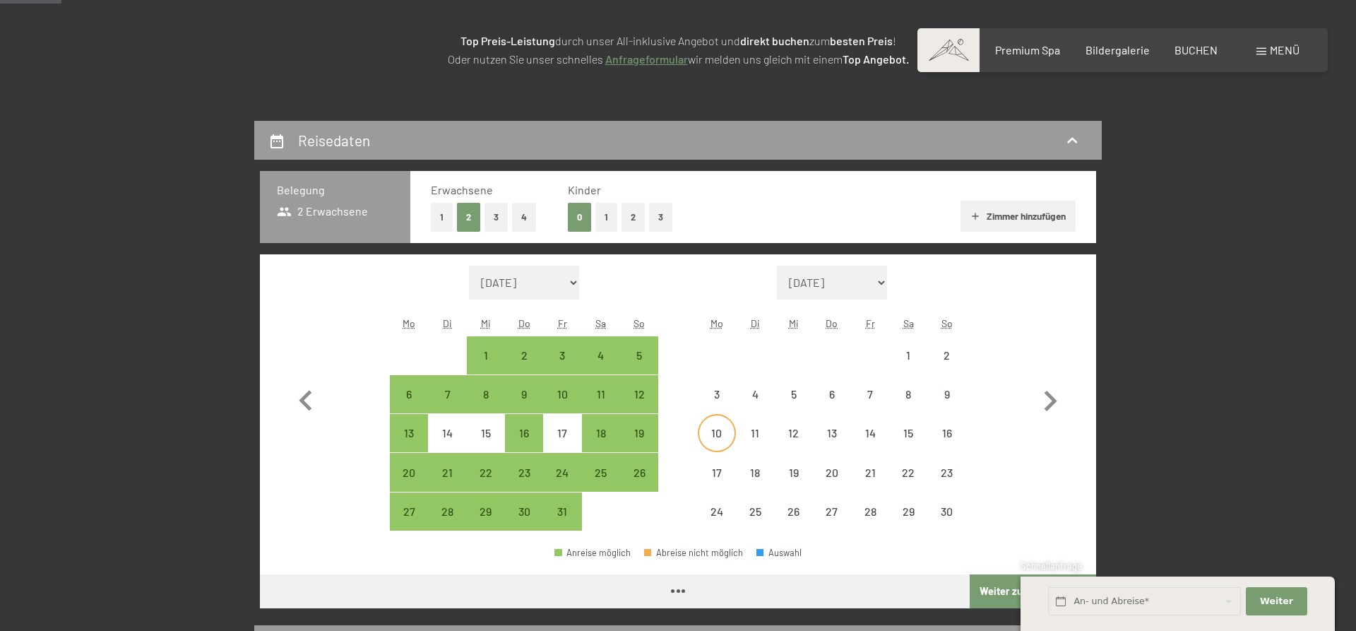
select select "2025-10-01"
select select "2025-11-01"
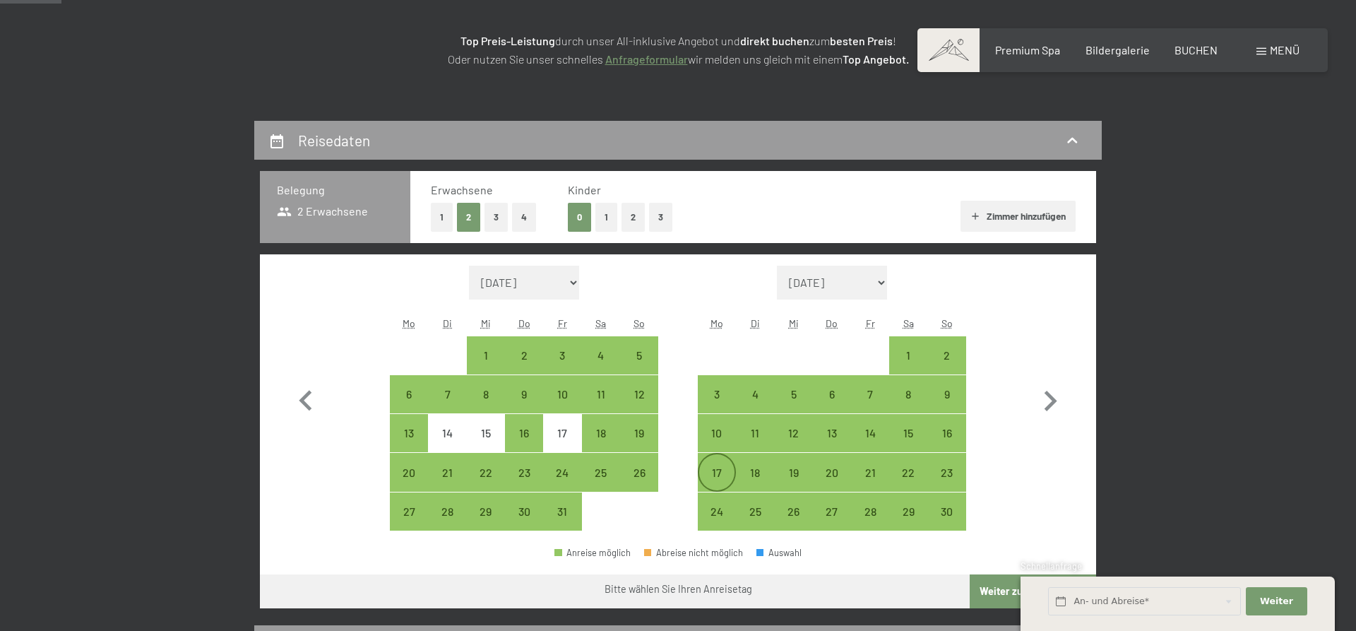
click at [707, 473] on div "17" at bounding box center [716, 484] width 35 height 35
select select "2025-10-01"
select select "2025-11-01"
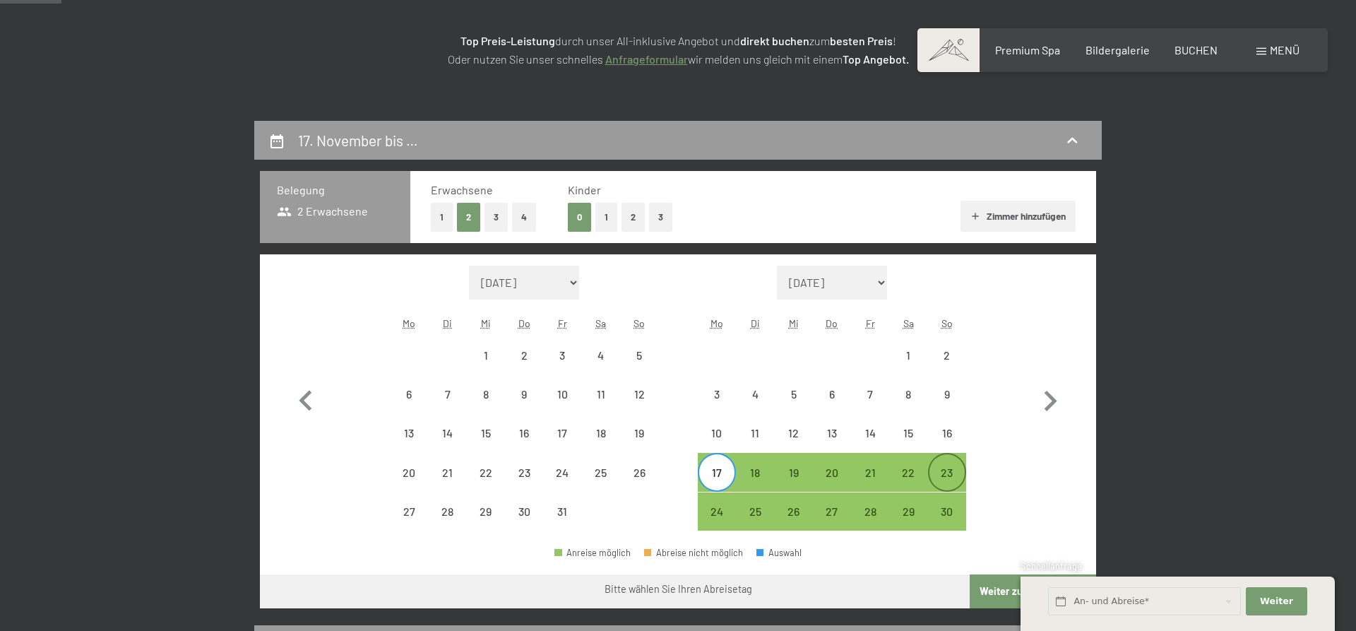
click at [964, 473] on div "23" at bounding box center [947, 484] width 35 height 35
select select "2025-10-01"
select select "2025-11-01"
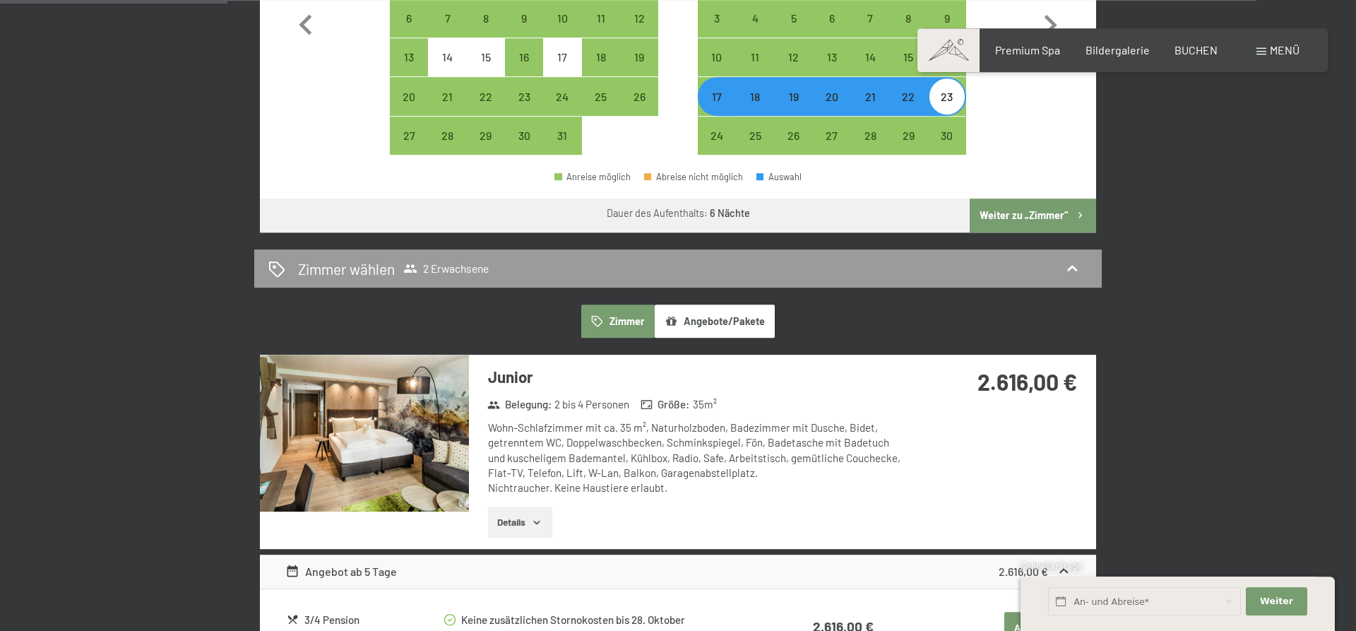
scroll to position [721, 0]
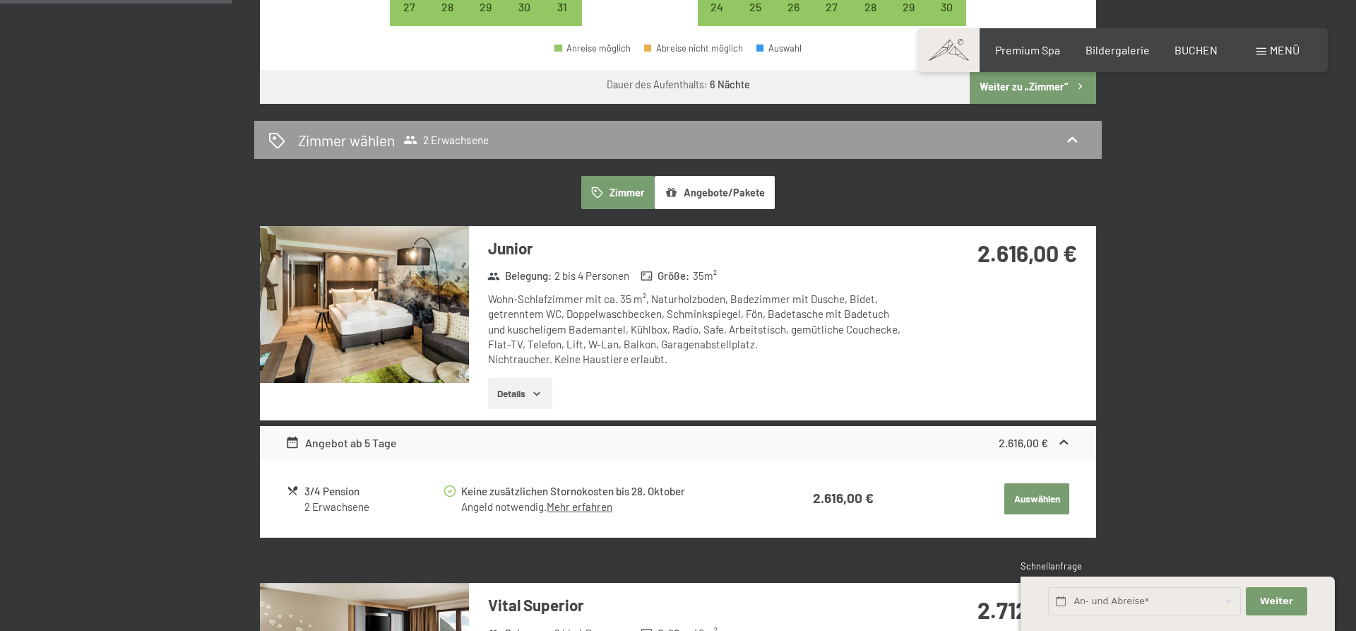
click at [386, 287] on img at bounding box center [364, 304] width 209 height 157
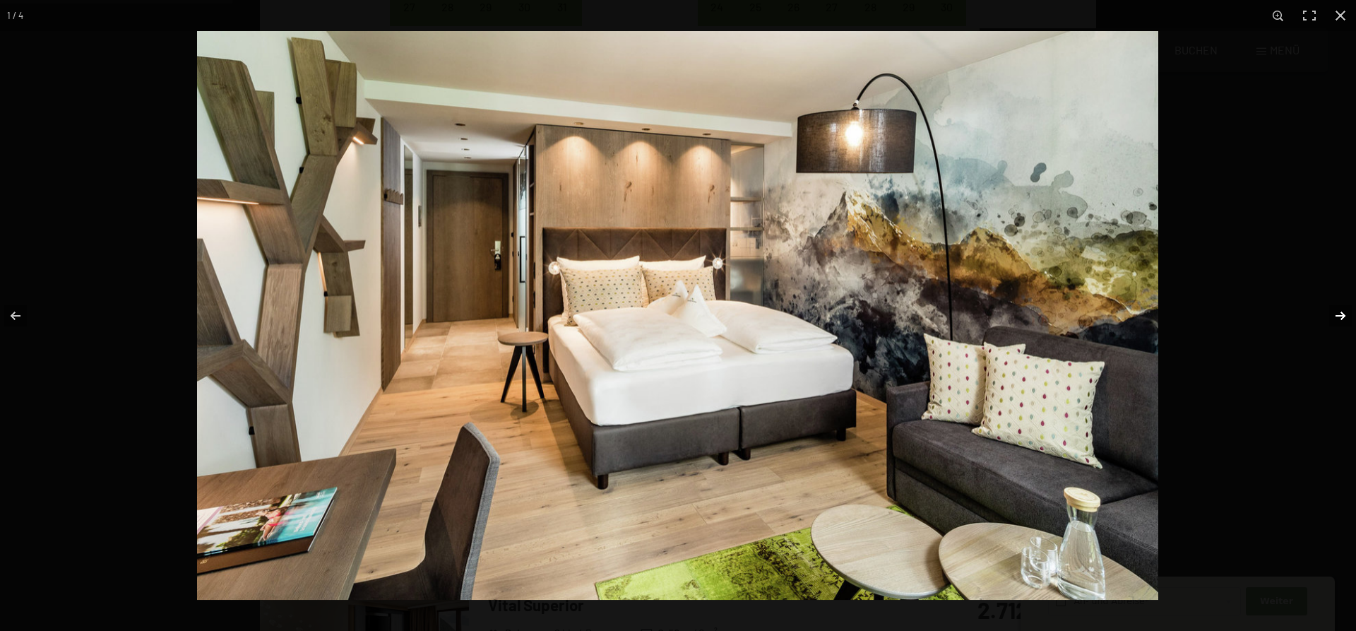
click at [1343, 314] on button "button" at bounding box center [1331, 315] width 49 height 71
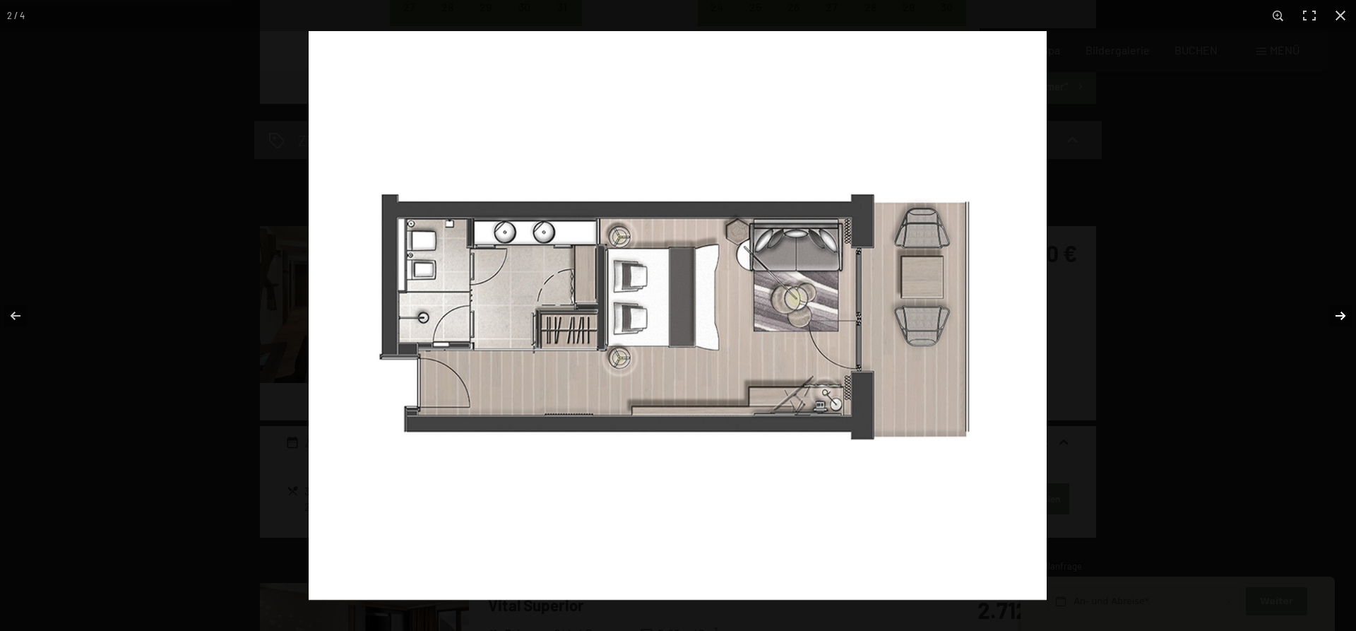
click at [1343, 314] on button "button" at bounding box center [1331, 315] width 49 height 71
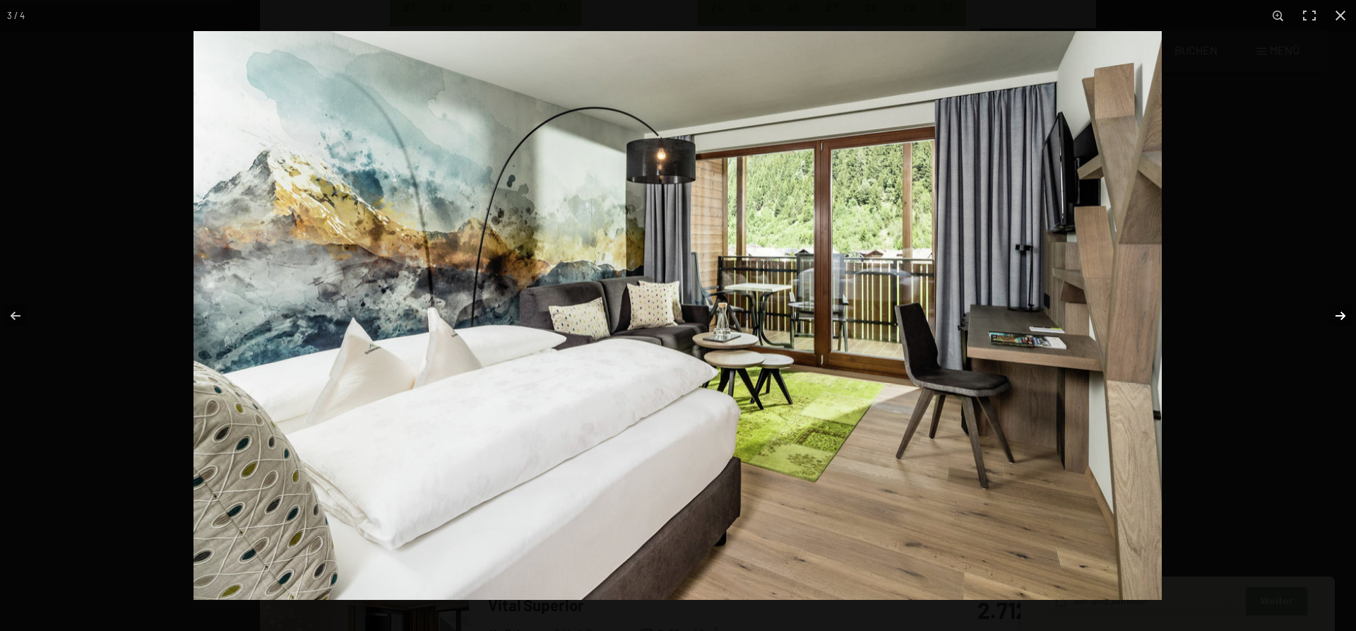
click at [1343, 314] on button "button" at bounding box center [1331, 315] width 49 height 71
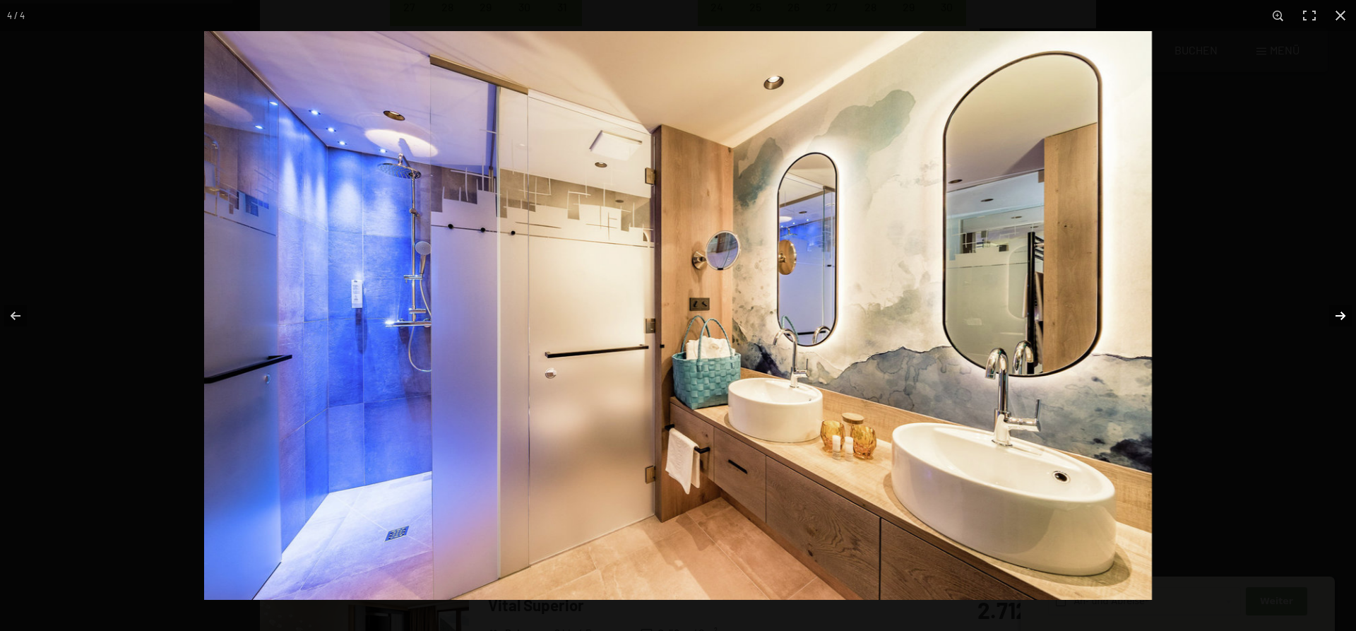
click at [1343, 314] on button "button" at bounding box center [1331, 315] width 49 height 71
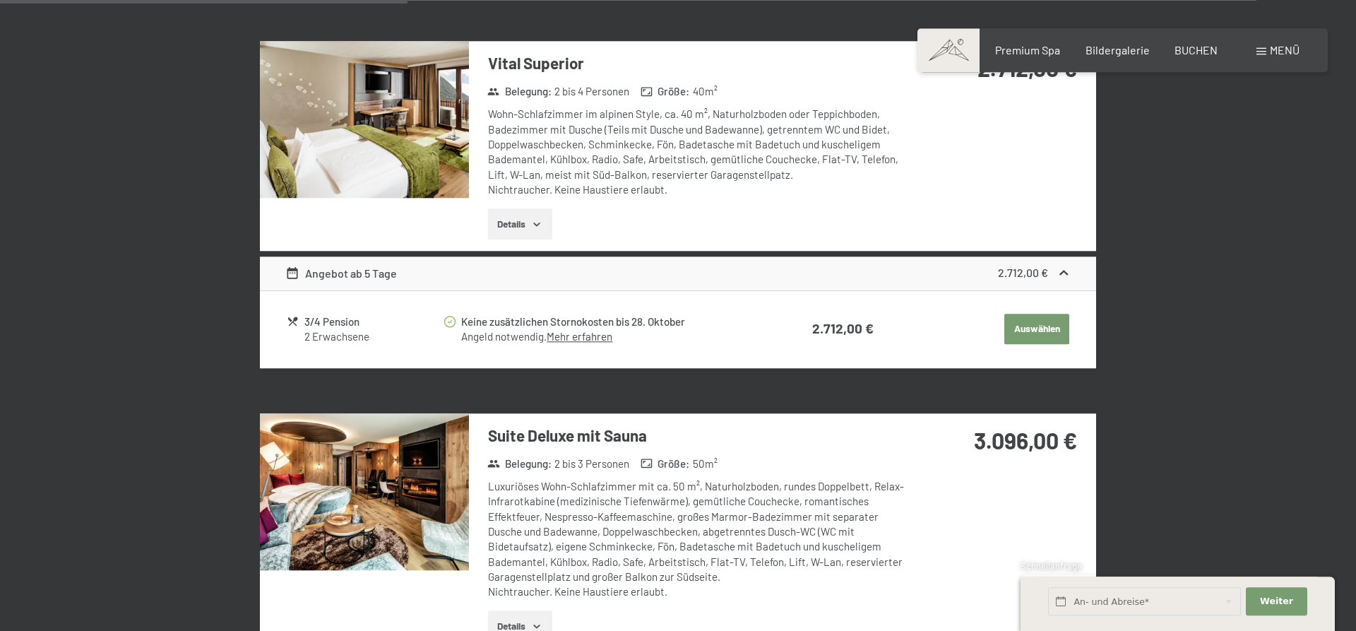
scroll to position [1225, 0]
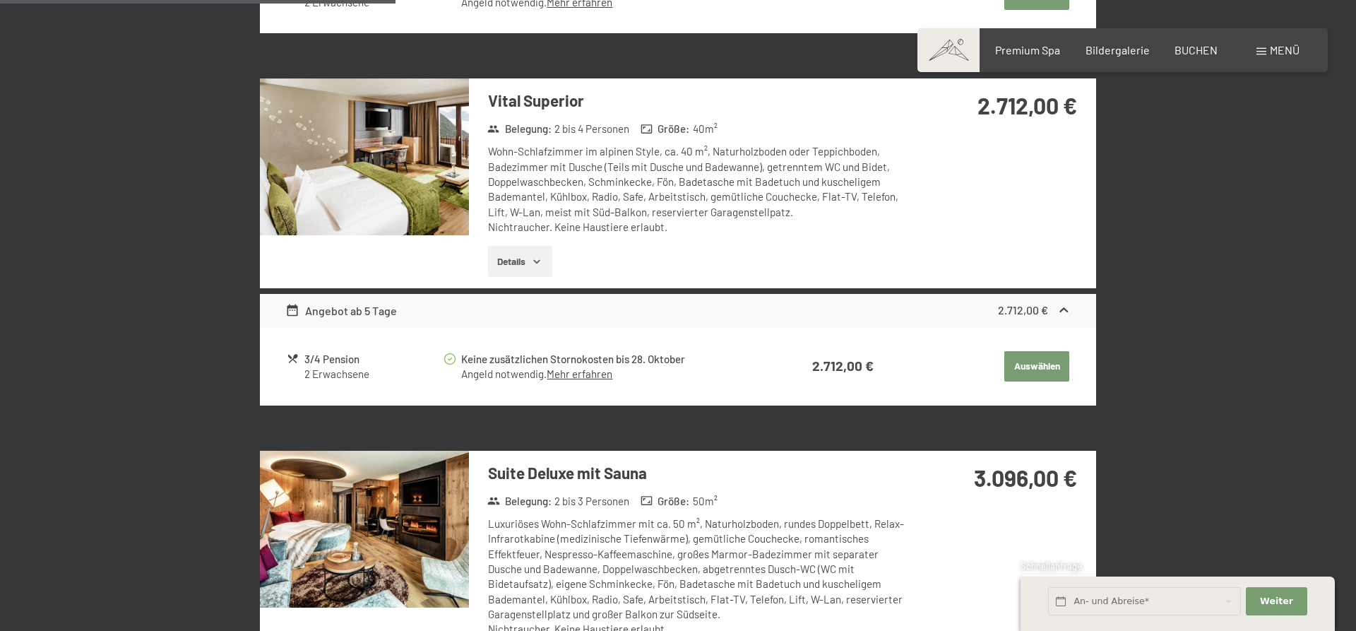
click at [366, 191] on img at bounding box center [364, 156] width 209 height 157
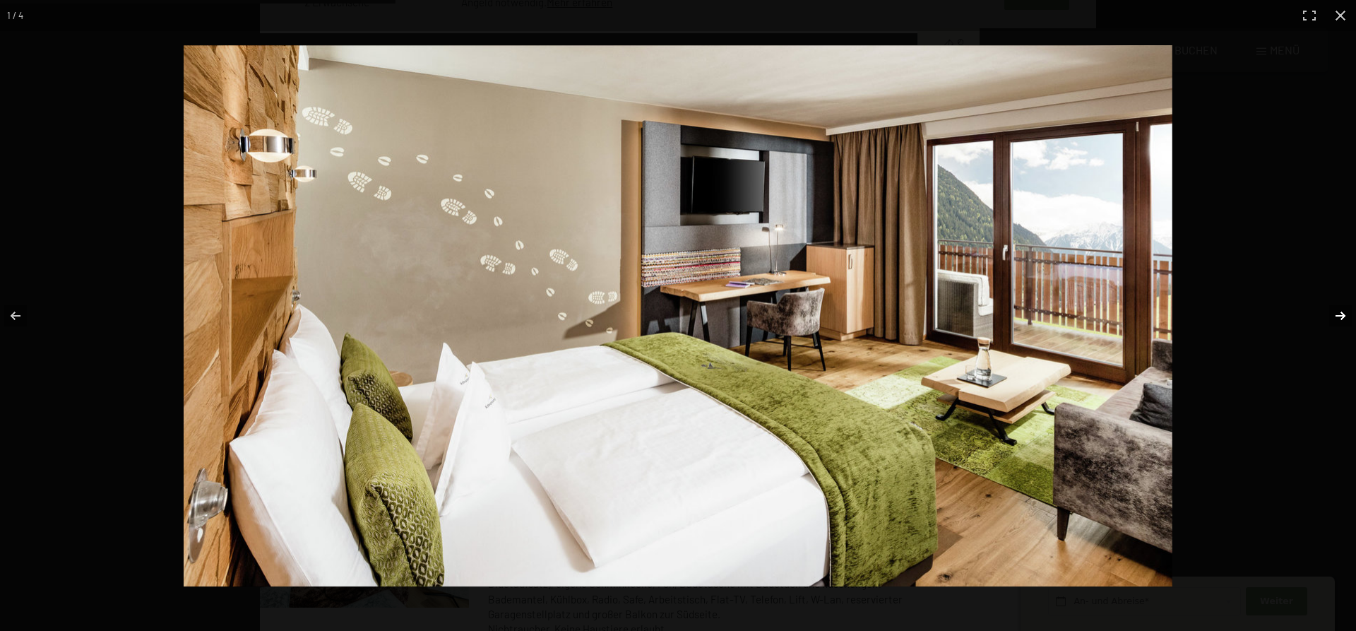
click at [1339, 316] on button "button" at bounding box center [1331, 315] width 49 height 71
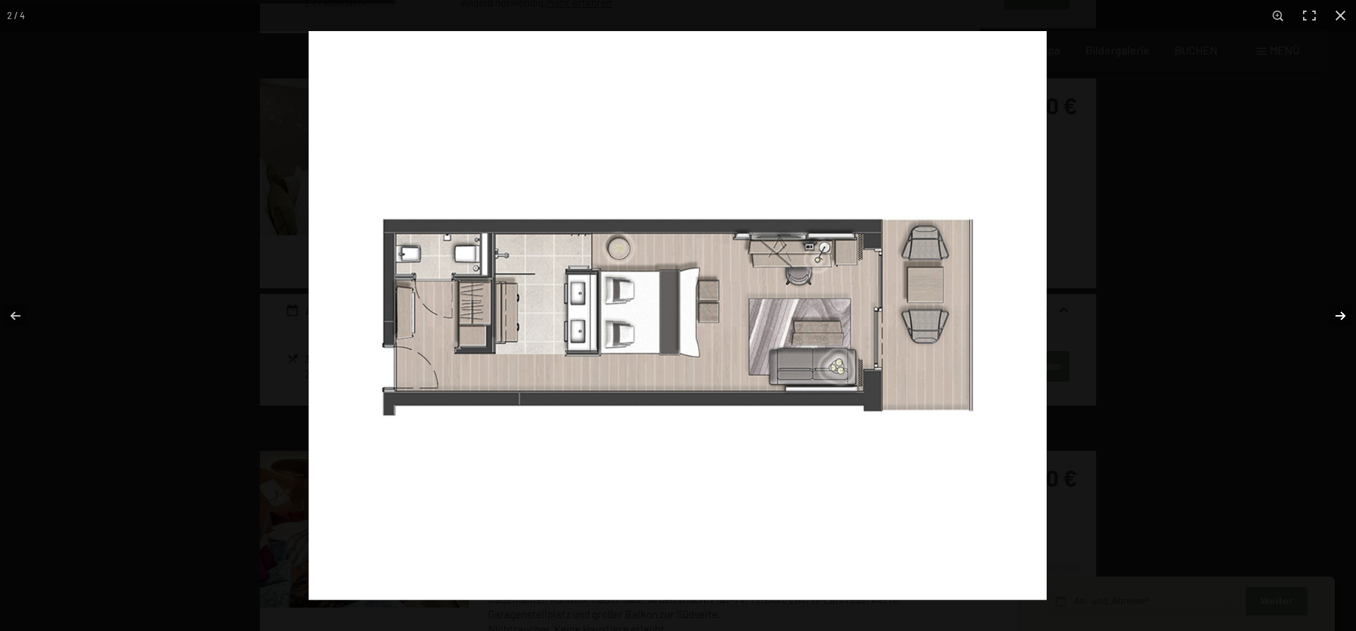
click at [1339, 316] on button "button" at bounding box center [1331, 315] width 49 height 71
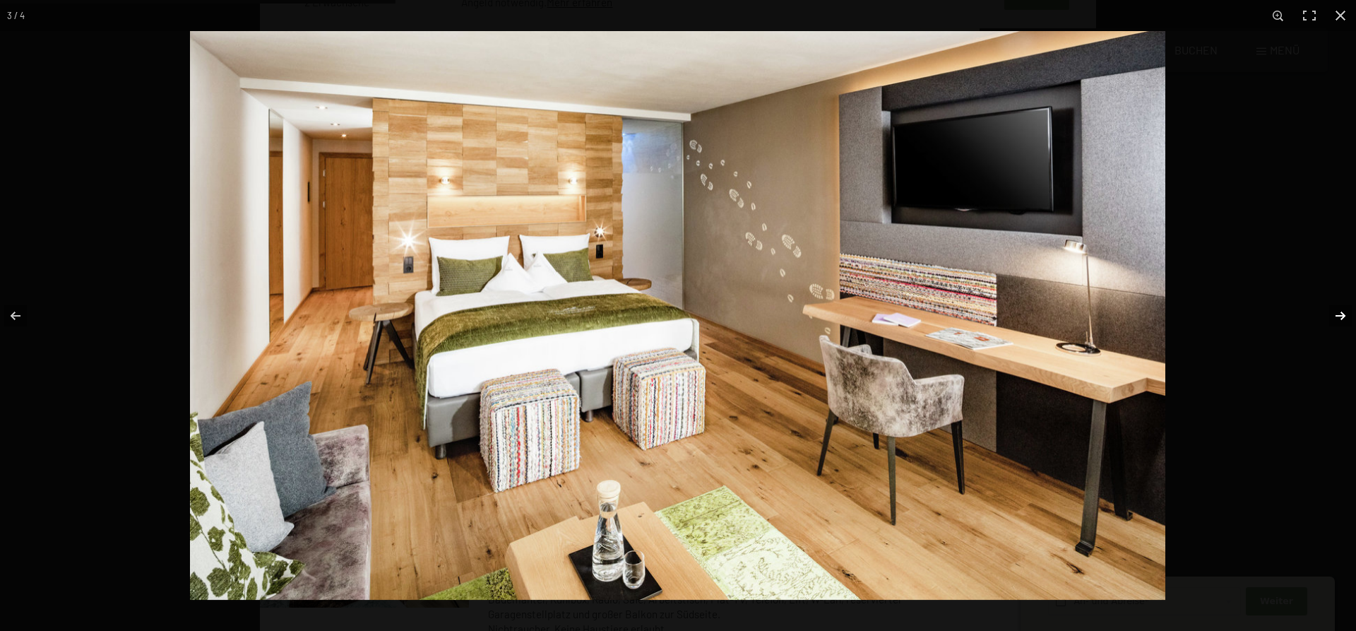
click at [1339, 316] on button "button" at bounding box center [1331, 315] width 49 height 71
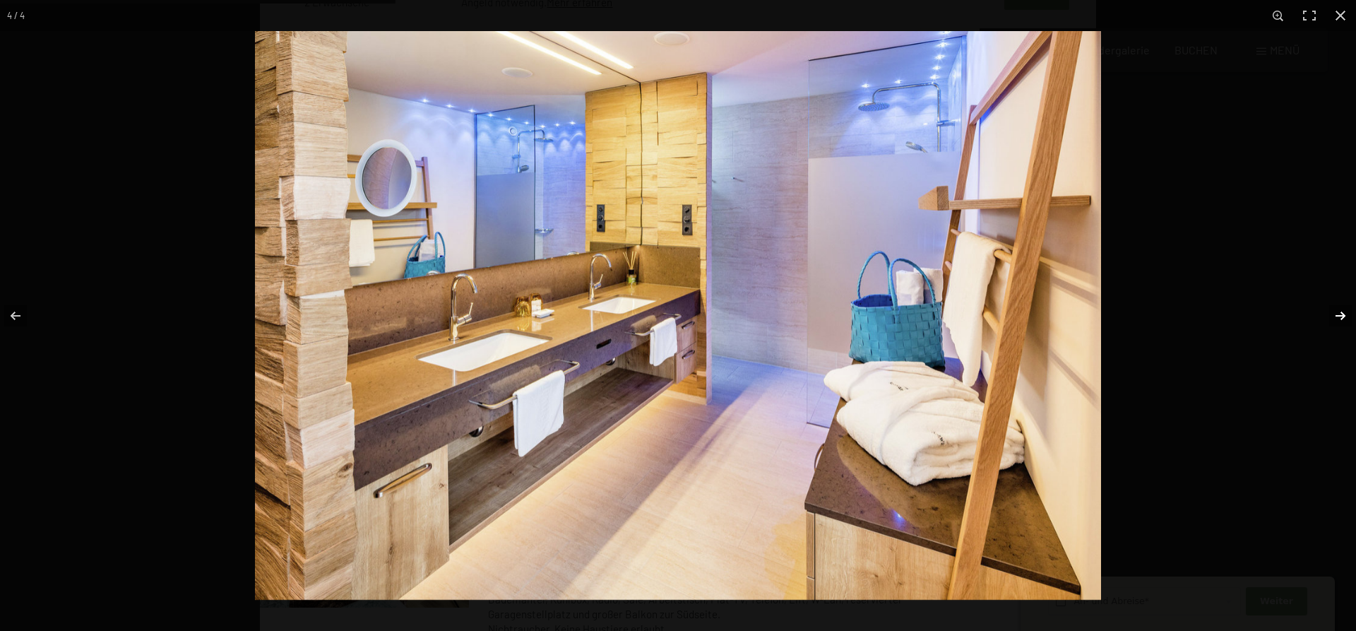
click at [1339, 316] on button "button" at bounding box center [1331, 315] width 49 height 71
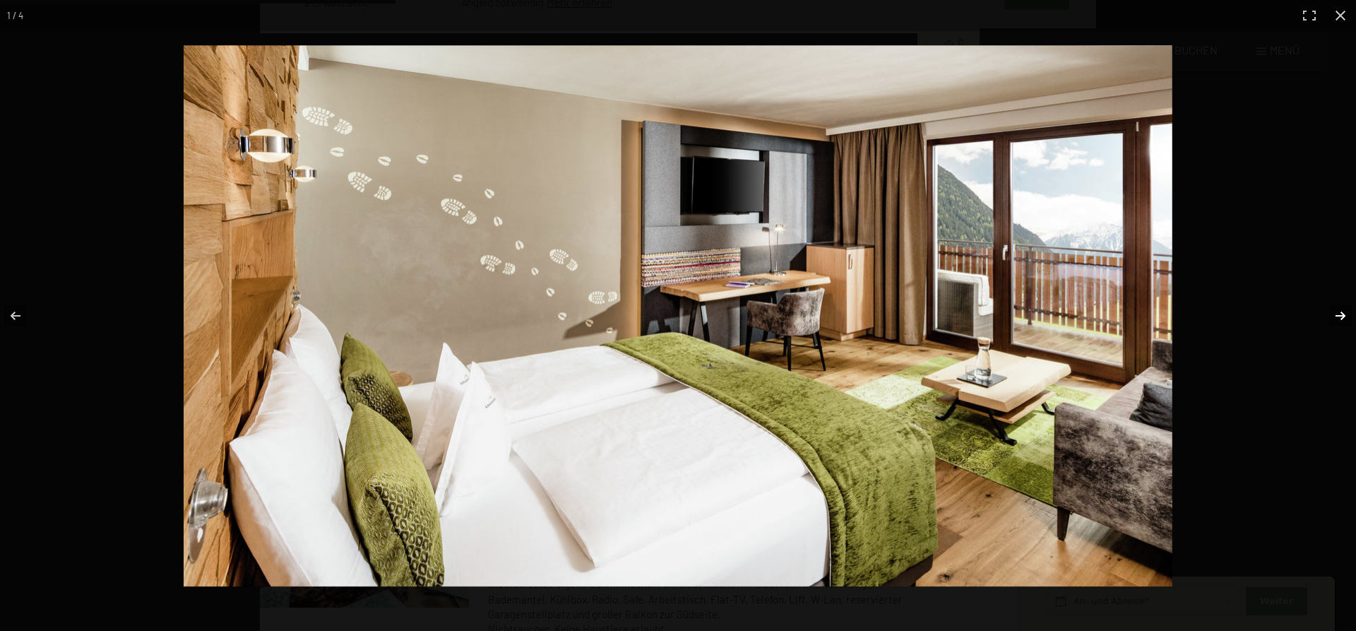
click at [1339, 316] on button "button" at bounding box center [1331, 315] width 49 height 71
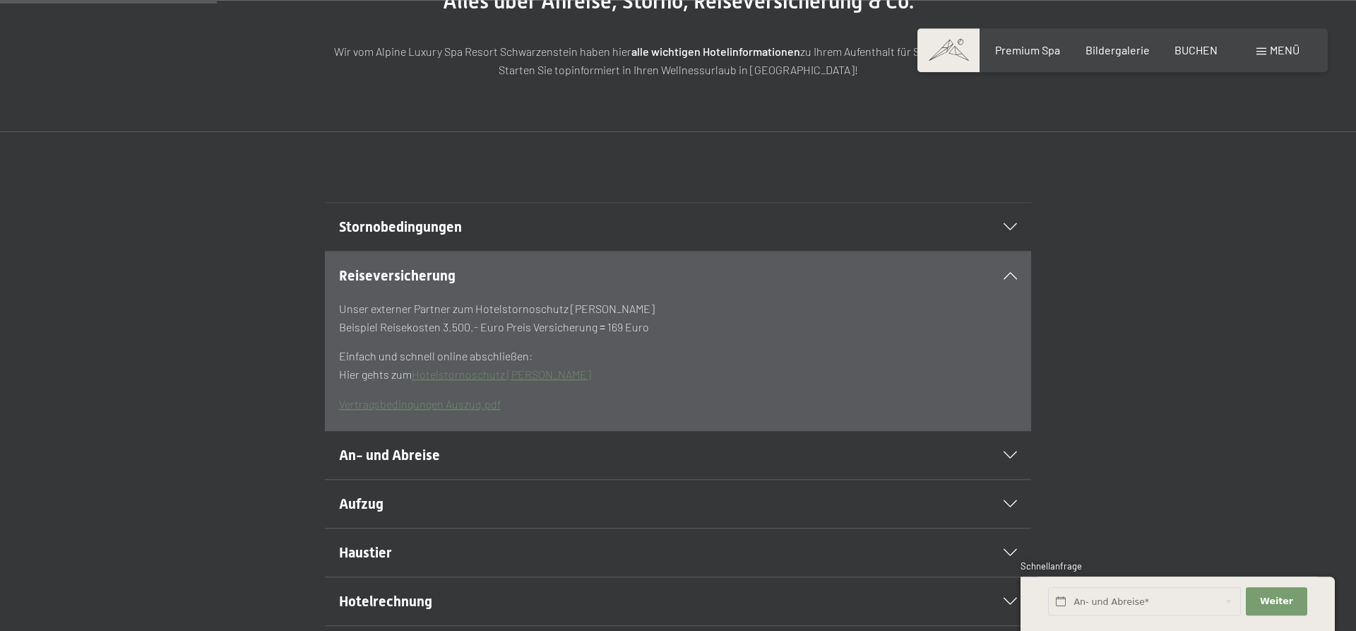
scroll to position [360, 0]
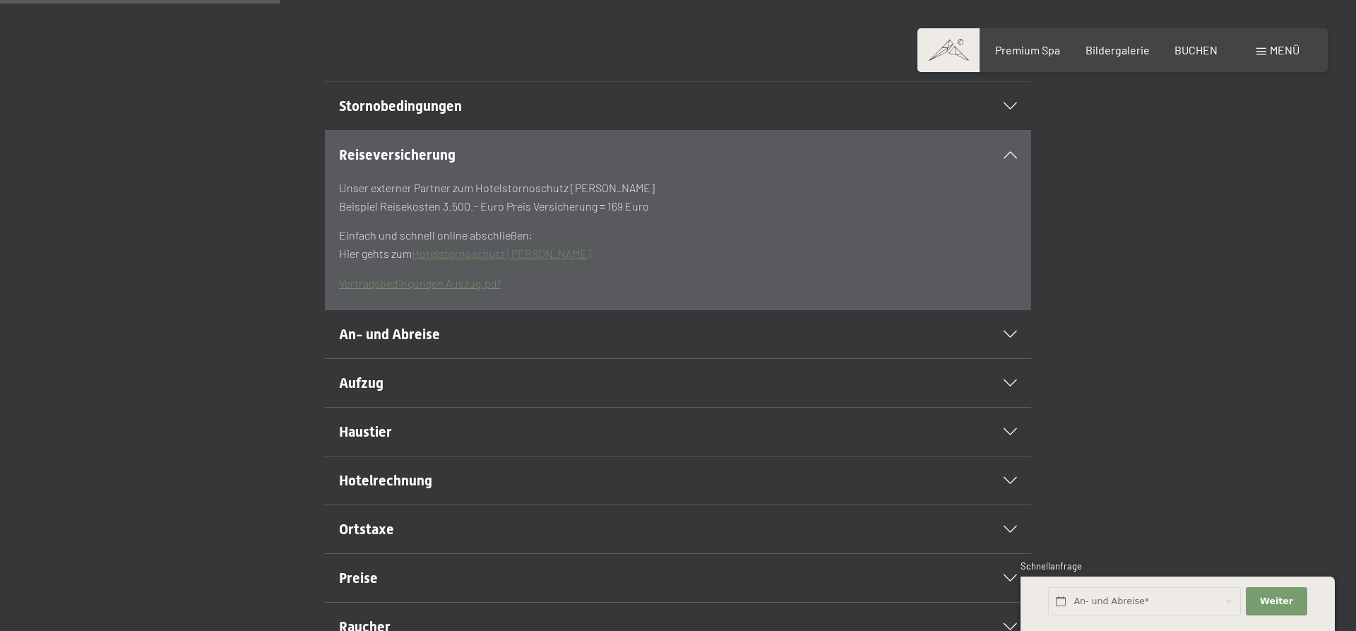
click at [426, 442] on h2 "Haustier" at bounding box center [644, 432] width 610 height 20
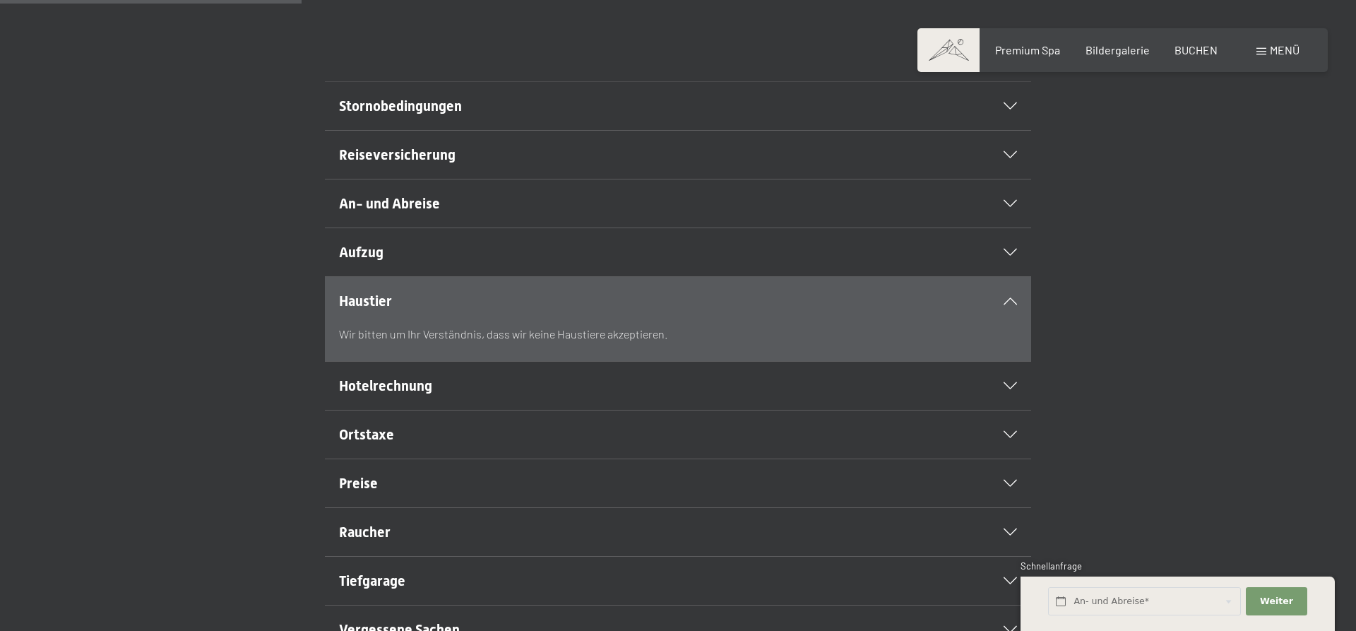
scroll to position [576, 0]
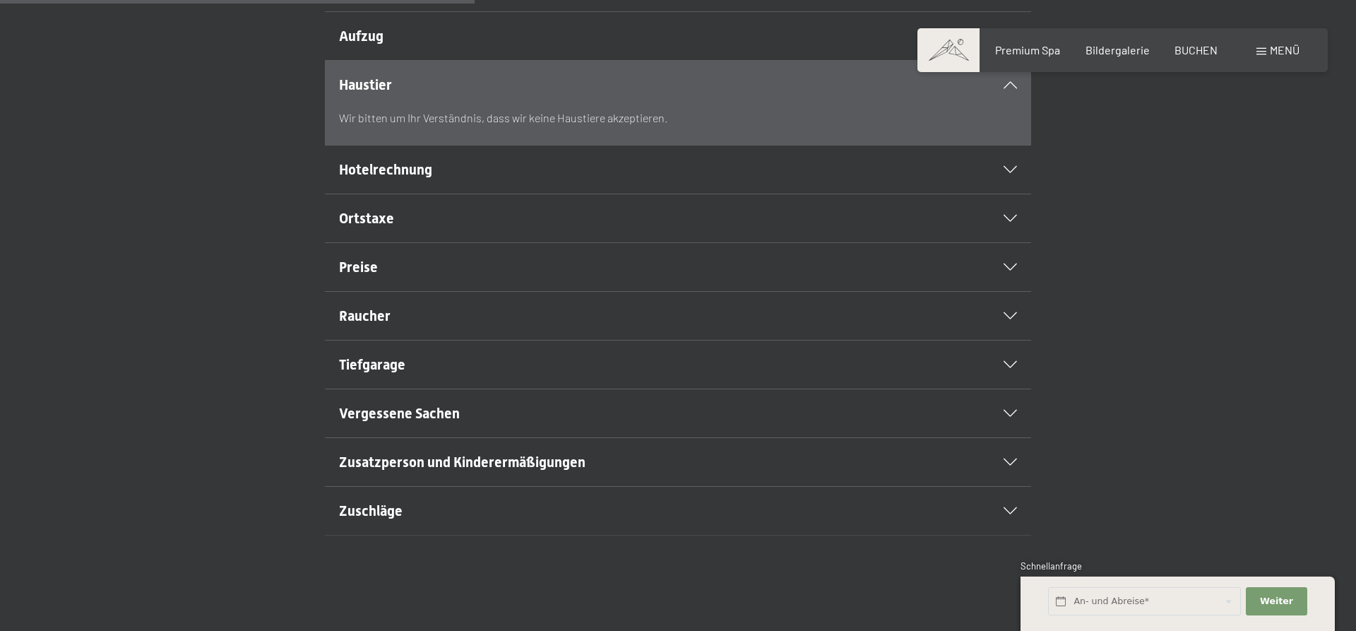
click at [372, 470] on span "Zusatzperson und Kinderermäßigungen" at bounding box center [462, 462] width 247 height 17
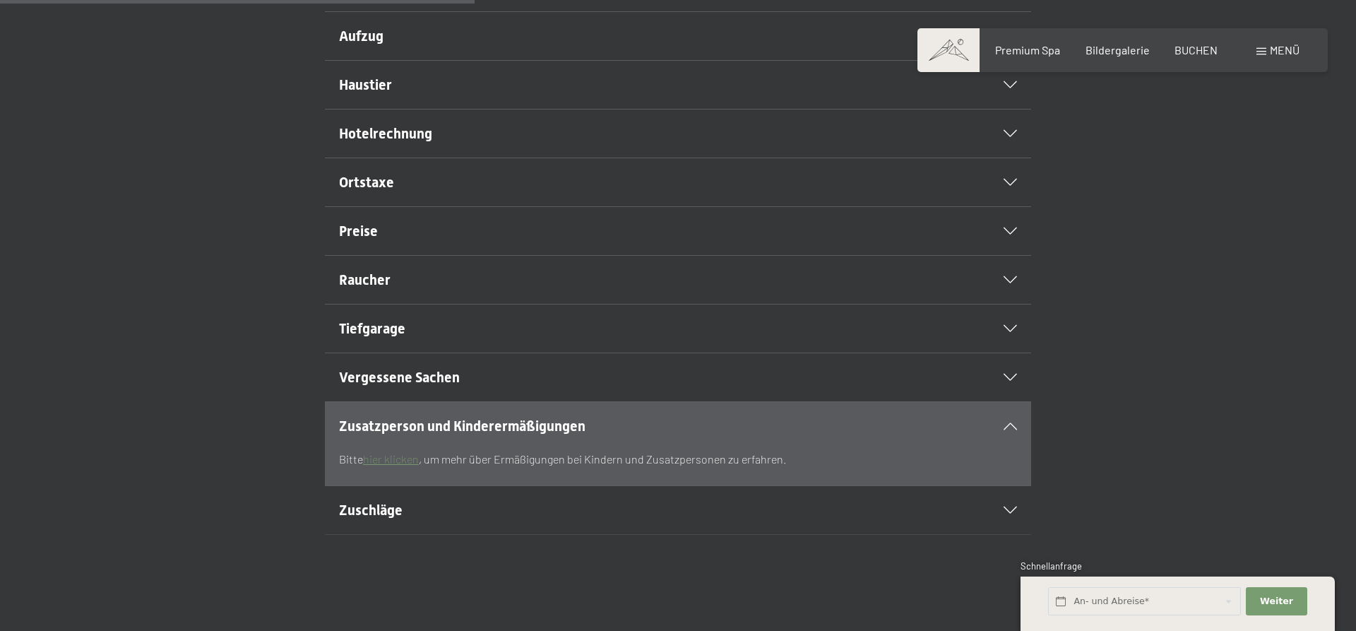
click at [1258, 54] on span at bounding box center [1262, 51] width 10 height 7
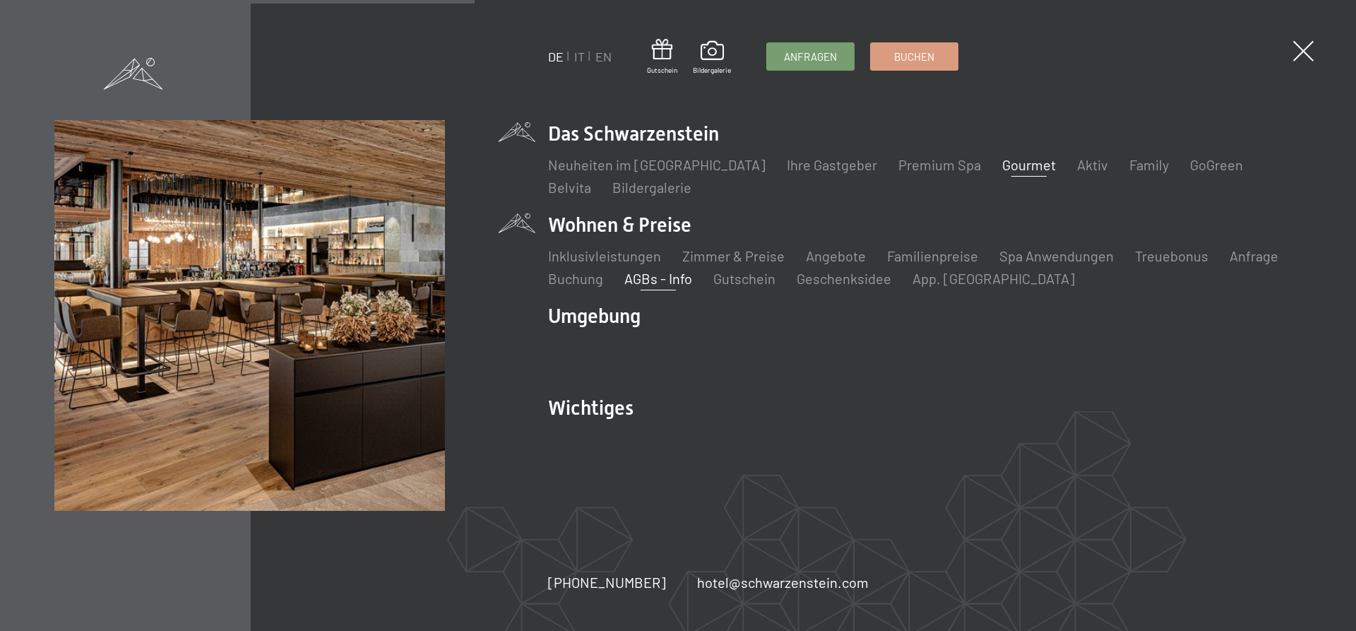
click at [1005, 168] on link "Gourmet" at bounding box center [1029, 164] width 54 height 17
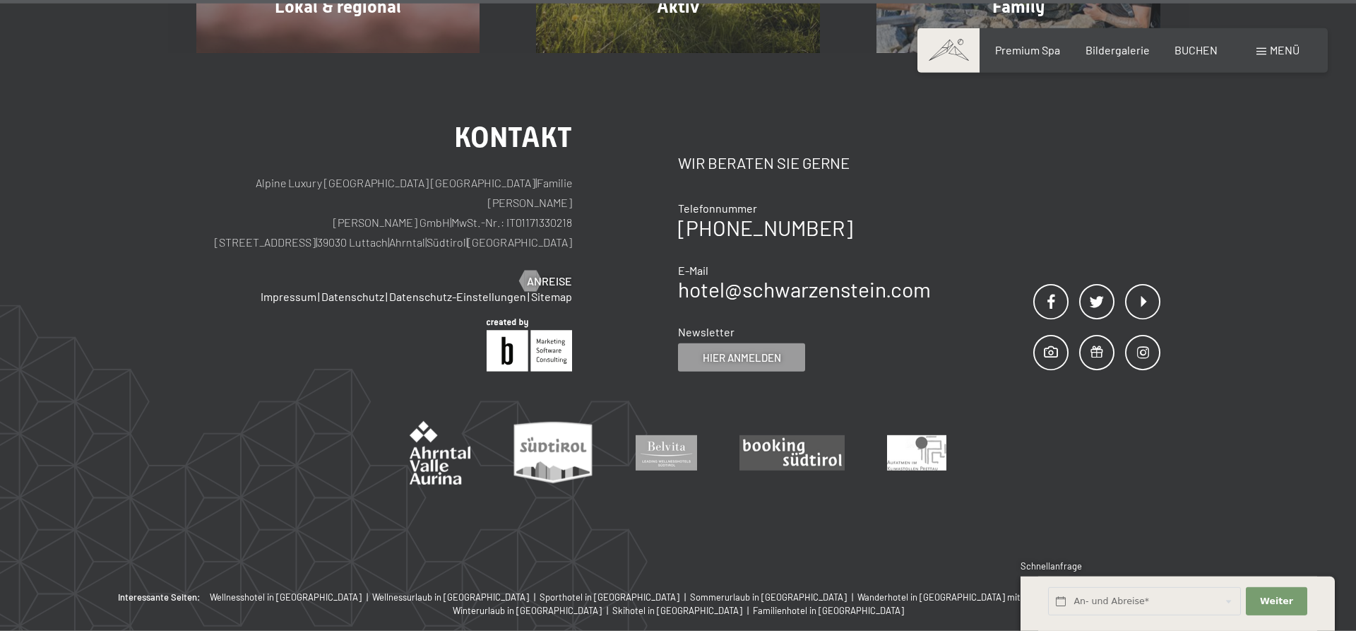
scroll to position [5231, 0]
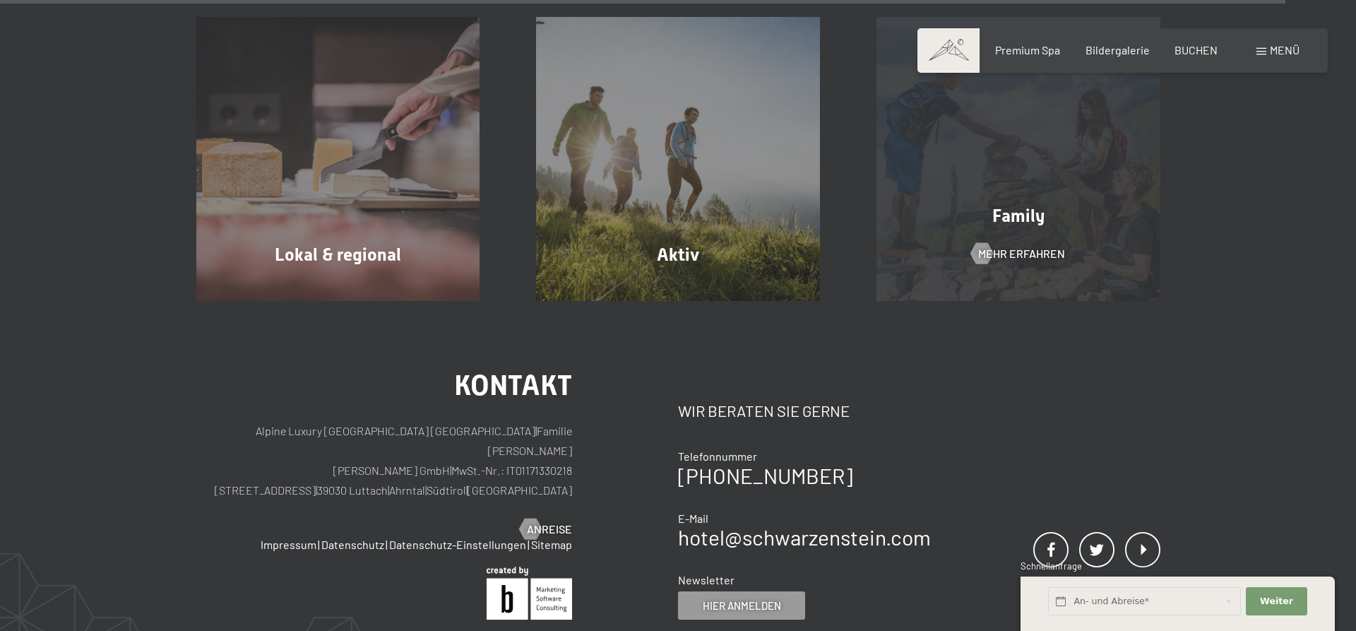
click at [985, 243] on div at bounding box center [982, 253] width 12 height 21
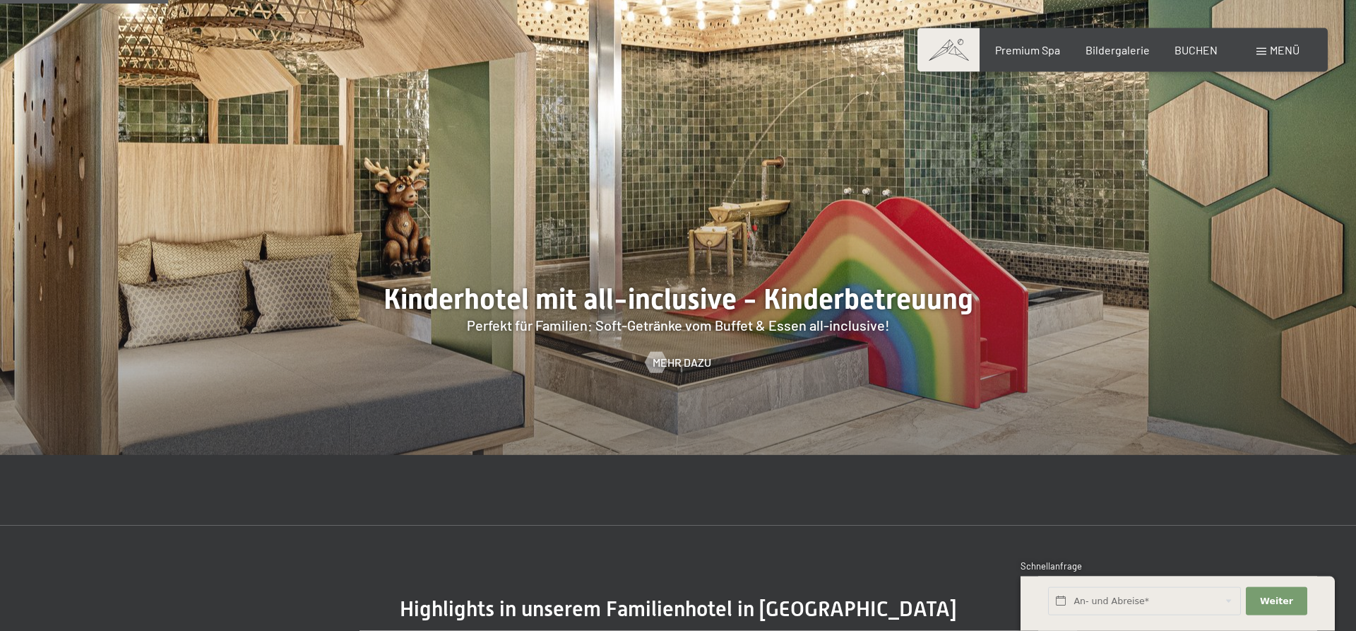
scroll to position [1441, 0]
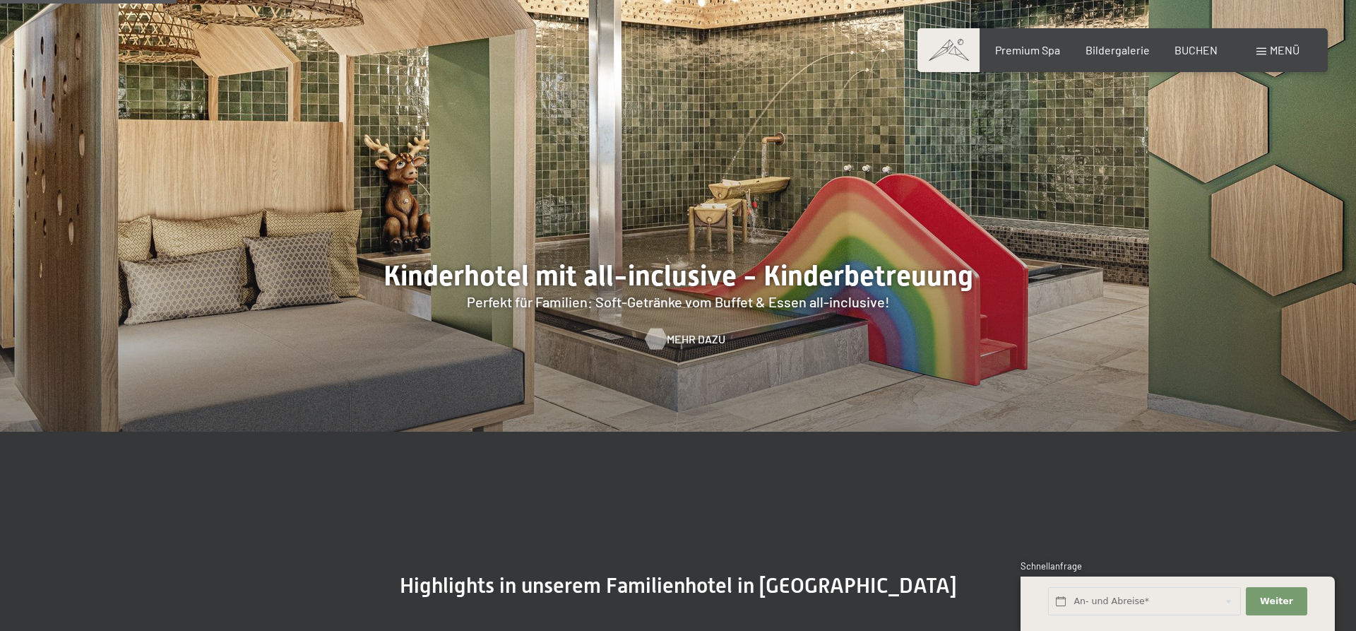
click at [662, 331] on div "Mehr dazu" at bounding box center [679, 339] width 66 height 16
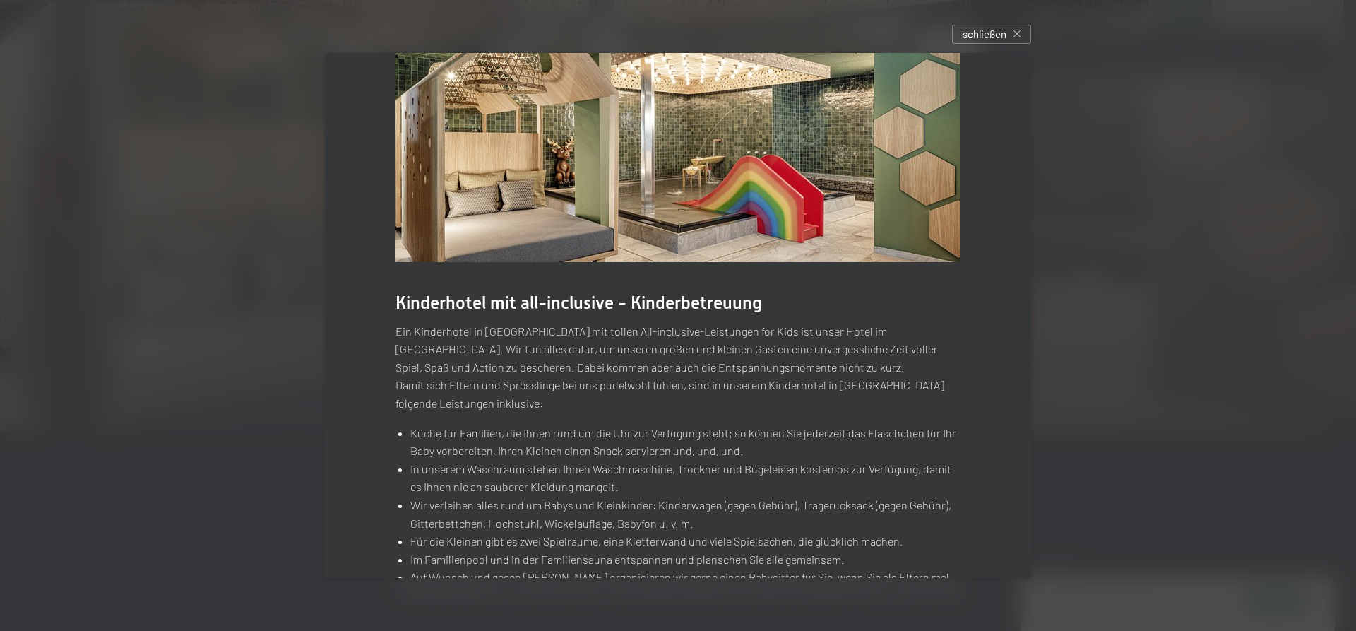
scroll to position [0, 0]
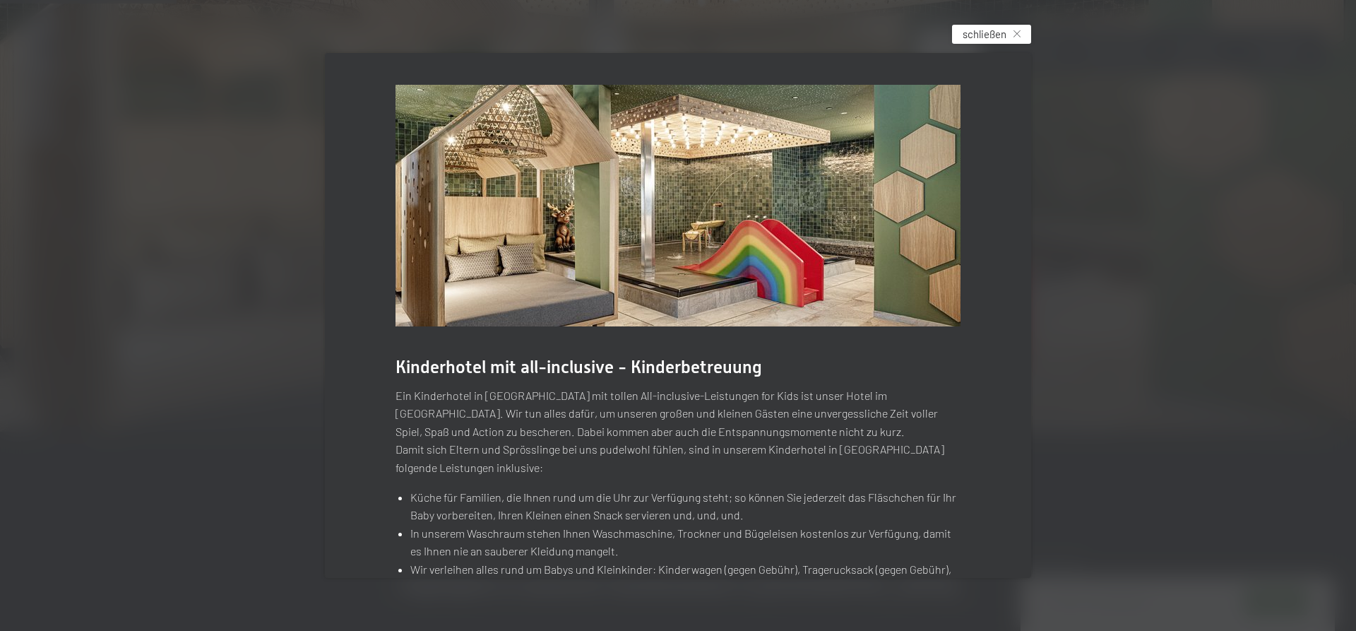
click at [968, 31] on span "schließen" at bounding box center [985, 34] width 44 height 15
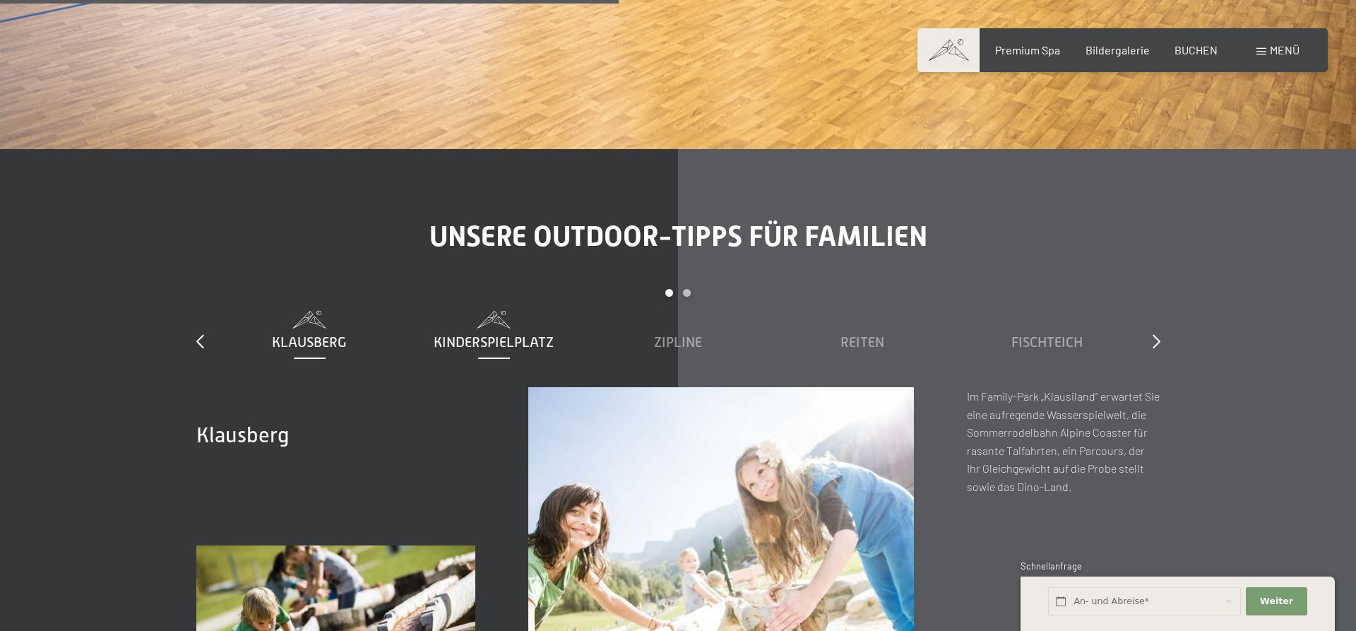
scroll to position [5188, 0]
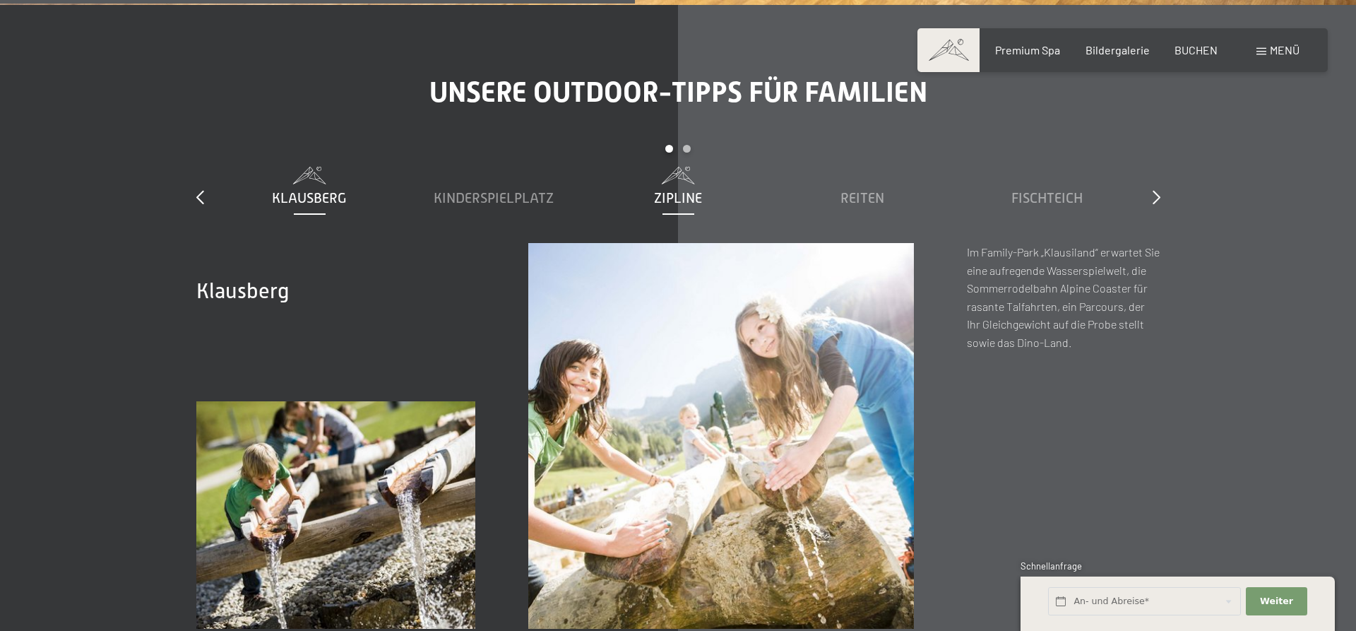
click at [673, 190] on span "Zipline" at bounding box center [678, 198] width 48 height 16
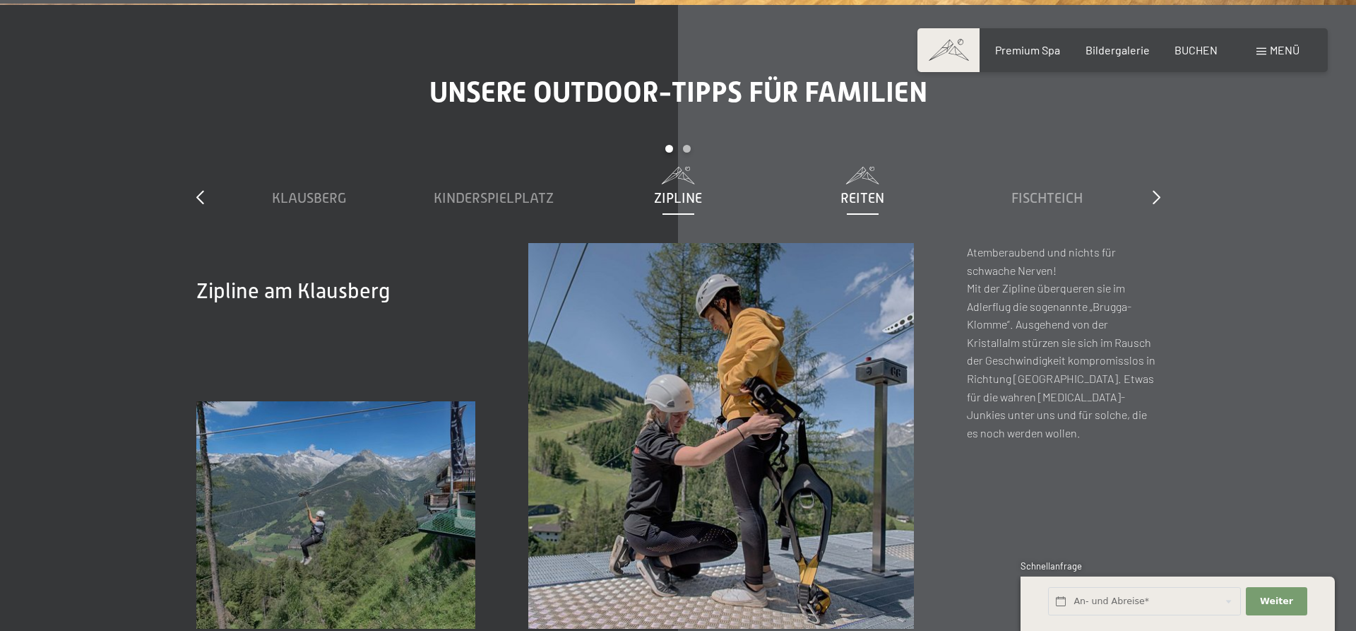
click at [855, 190] on span "Reiten" at bounding box center [863, 198] width 44 height 16
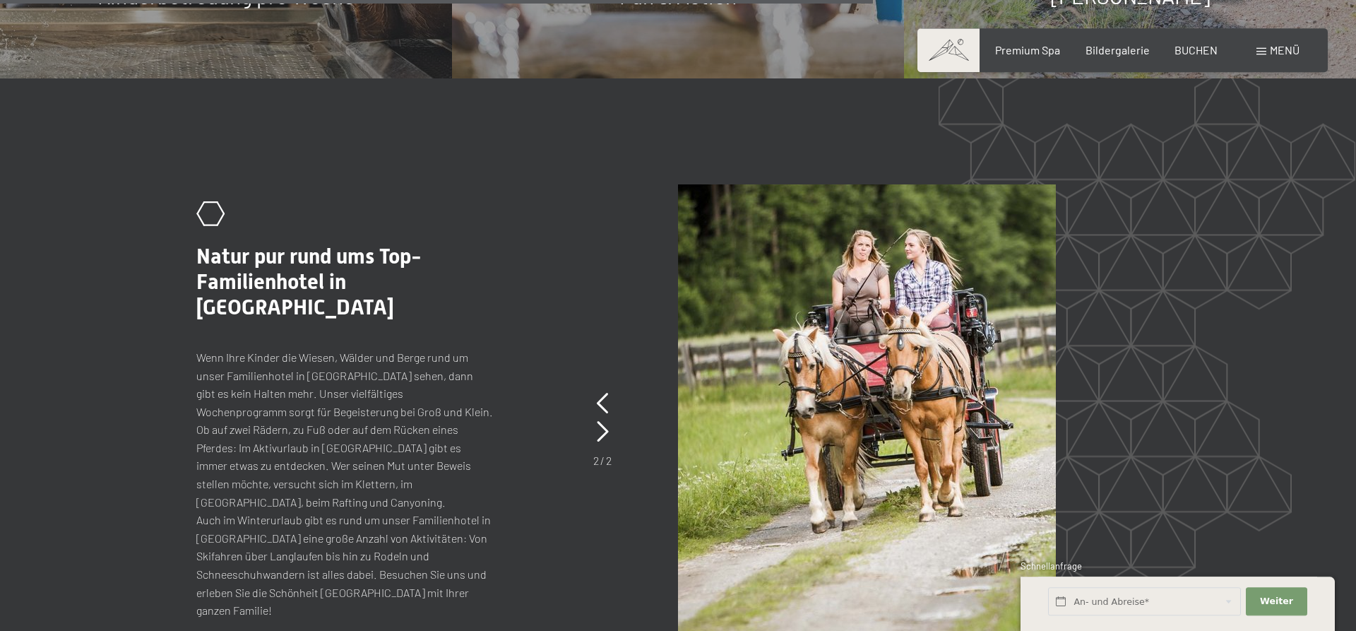
scroll to position [7134, 0]
